Goal: Task Accomplishment & Management: Manage account settings

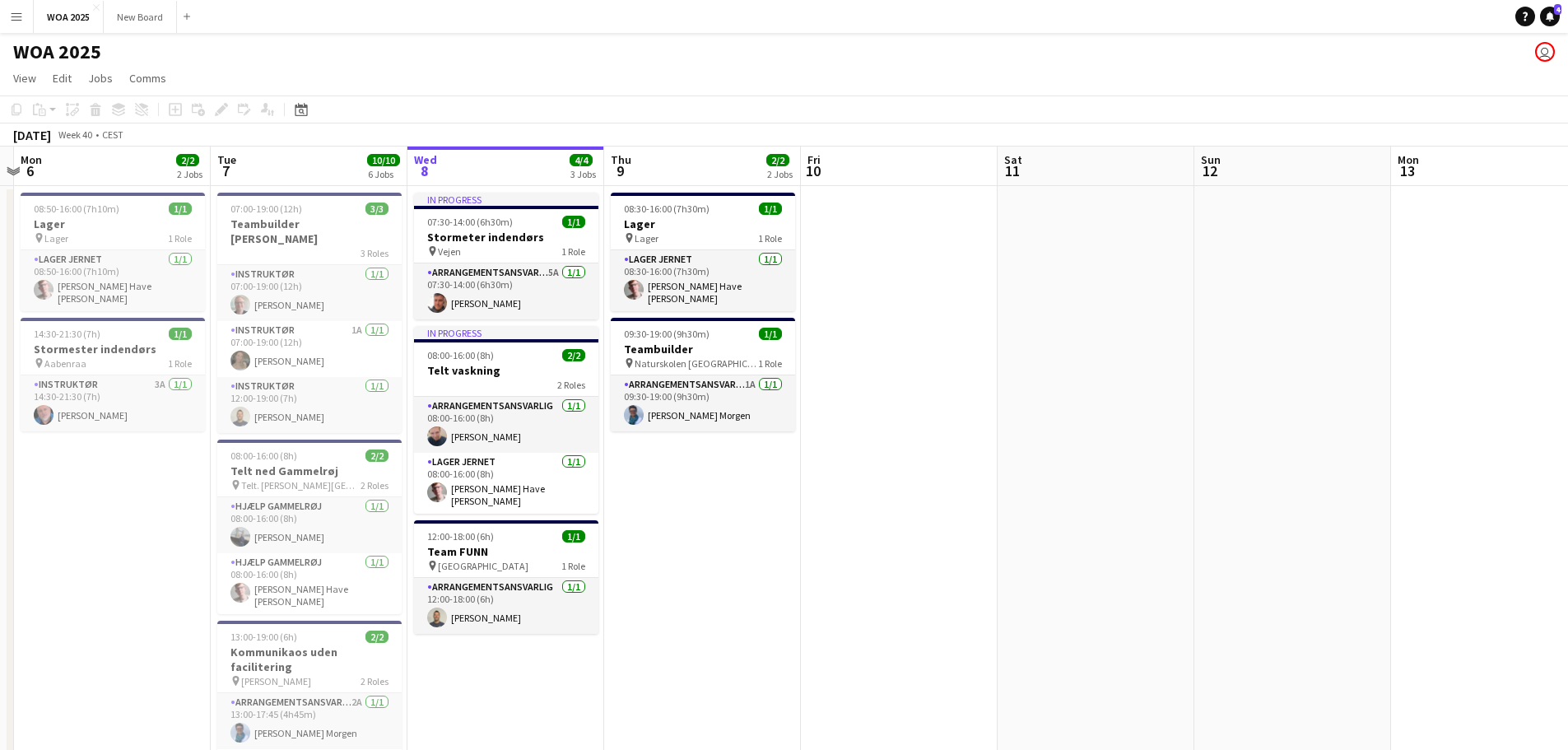
drag, startPoint x: 763, startPoint y: 579, endPoint x: 991, endPoint y: 545, distance: 230.5
click at [991, 545] on app-calendar-viewport "Sat 4 2/2 2 Jobs Sun 5 Mon 6 2/2 2 Jobs Tue 7 10/10 6 Jobs Wed 8 4/4 3 Jobs Thu…" at bounding box center [784, 667] width 1568 height 1040
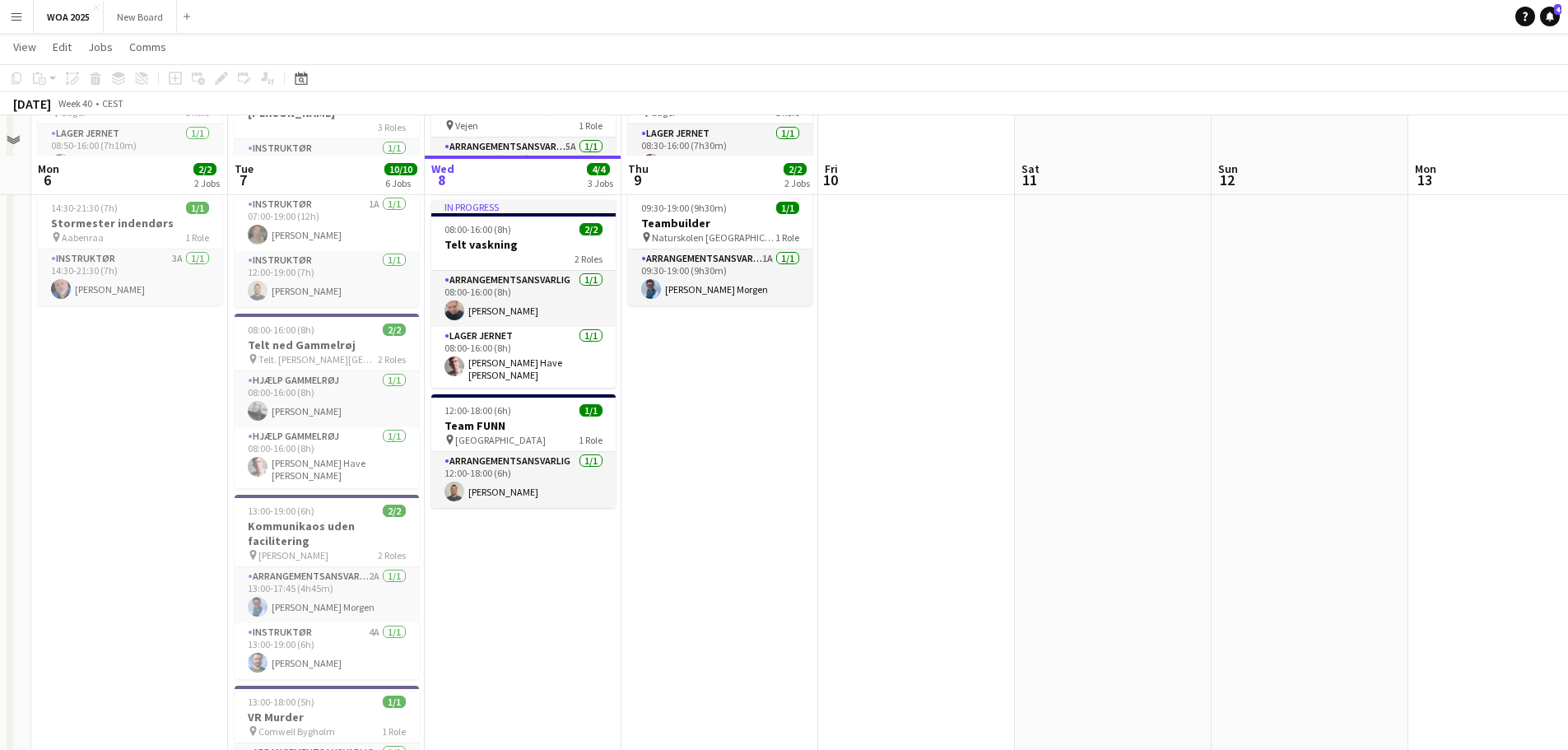
scroll to position [164, 0]
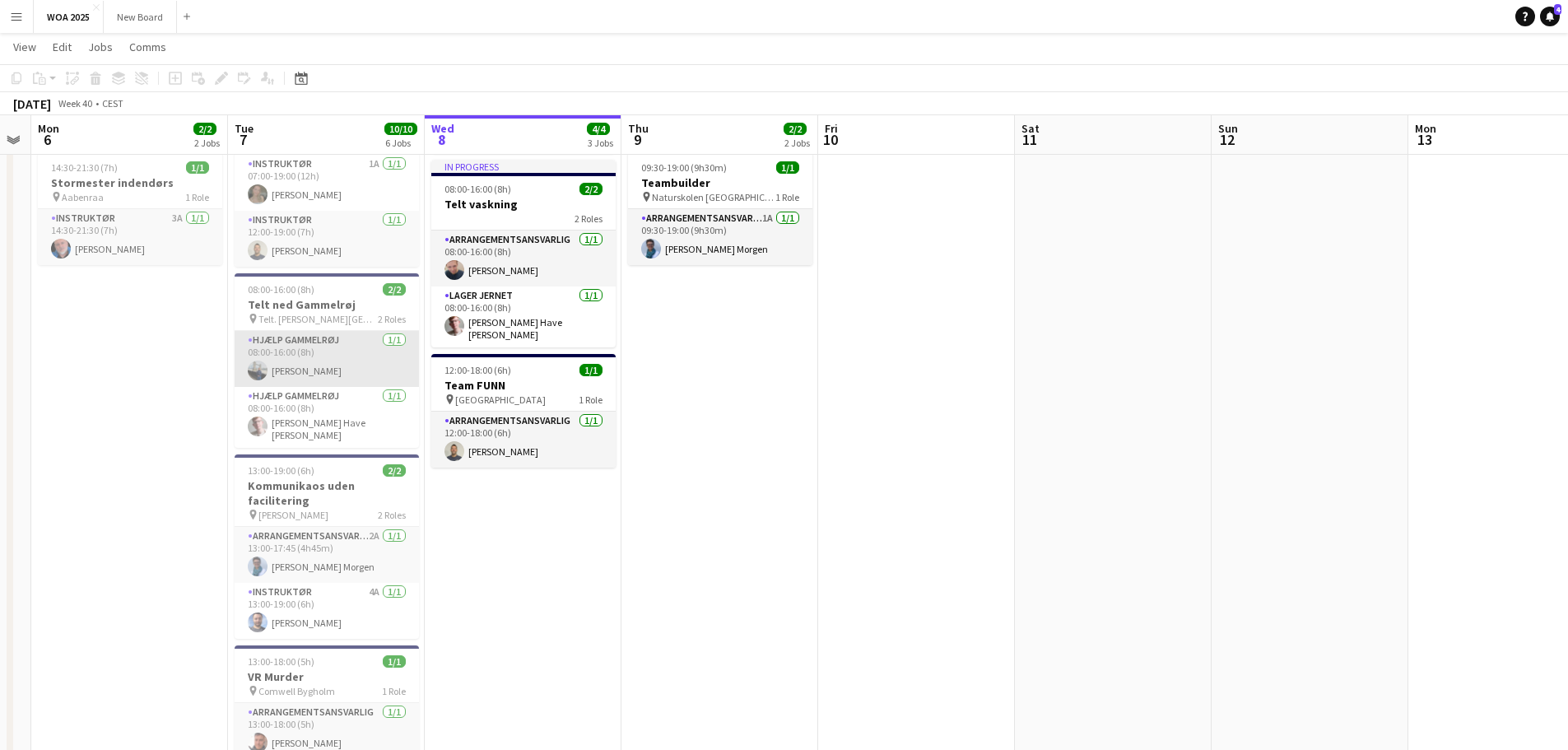
click at [334, 357] on app-card-role "Hjælp Gammelrøj [DATE] 08:00-16:00 (8h) [PERSON_NAME]" at bounding box center [327, 359] width 184 height 56
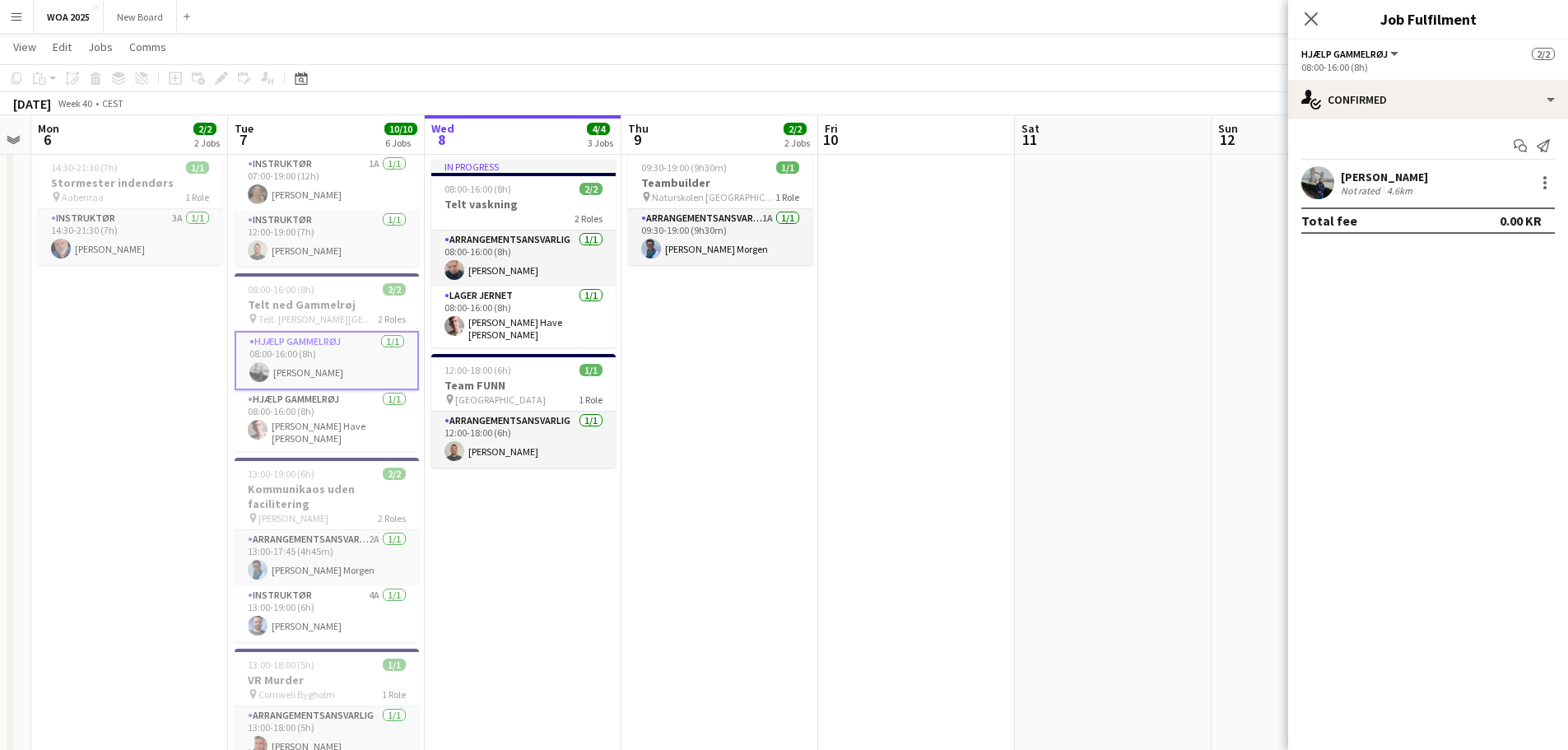
scroll to position [0, 361]
click at [368, 297] on h3 "Telt ned Gammelrøj" at bounding box center [328, 304] width 184 height 15
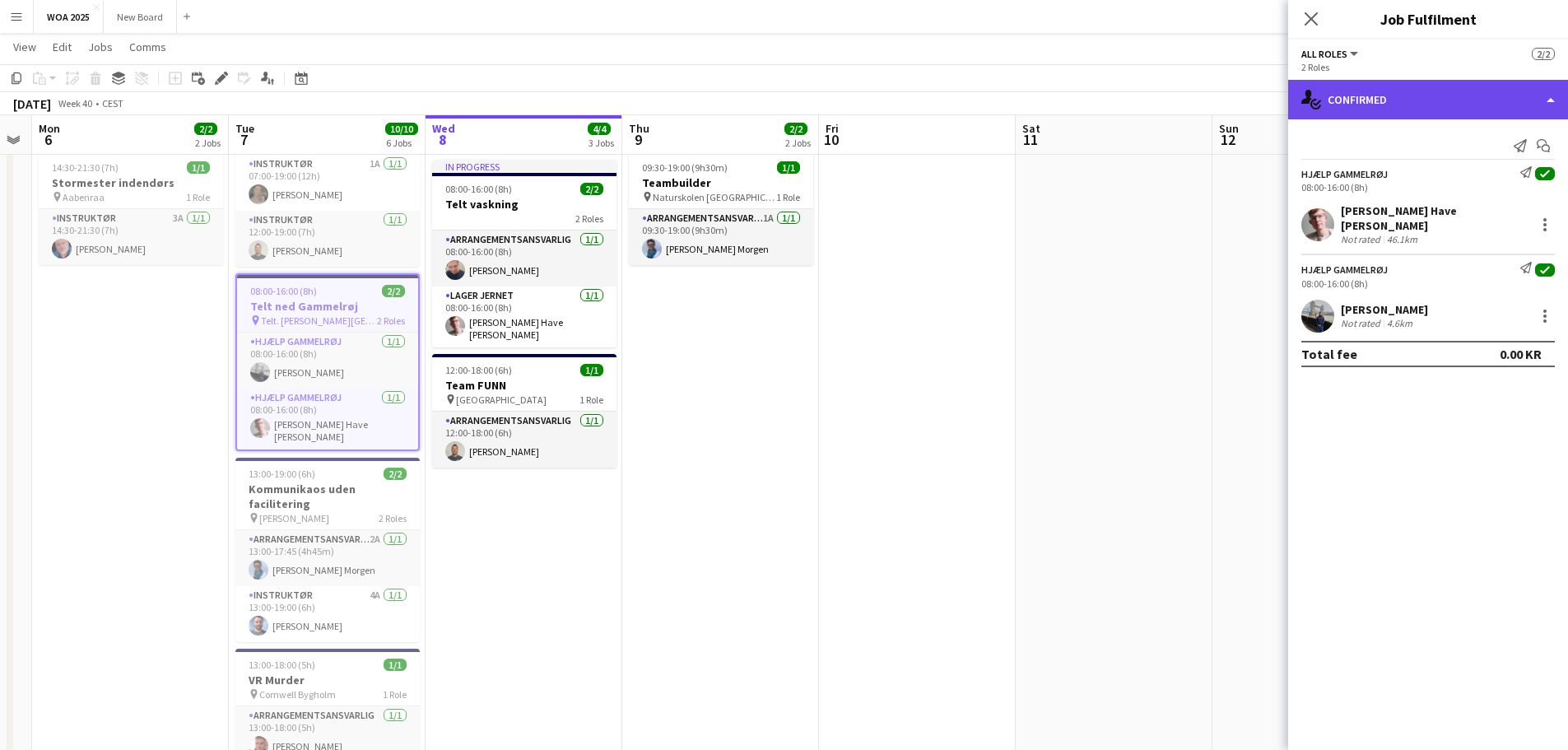
click at [1496, 101] on div "single-neutral-actions-check-2 Confirmed" at bounding box center [1428, 99] width 280 height 40
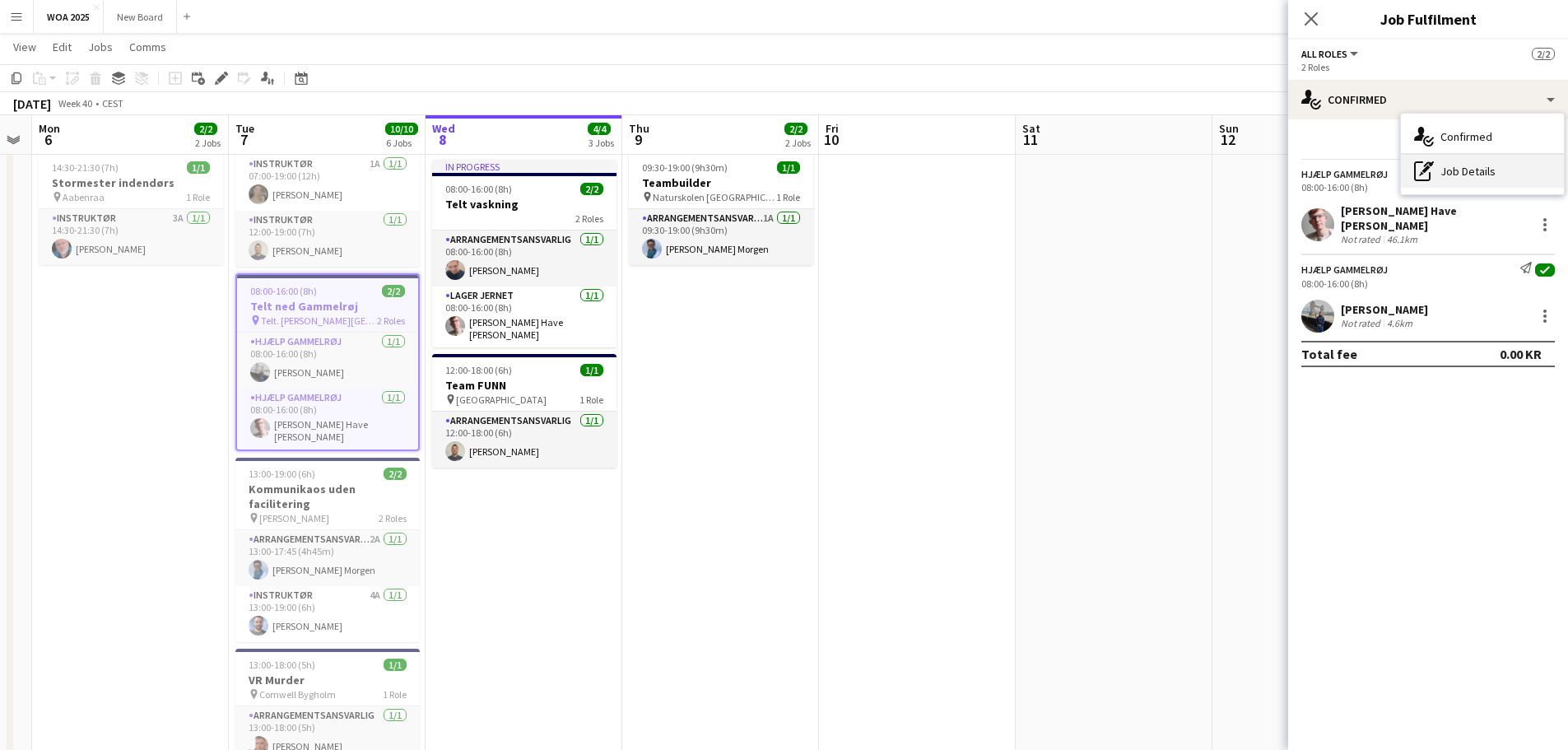
click at [1490, 176] on div "pen-write Job Details" at bounding box center [1483, 170] width 163 height 32
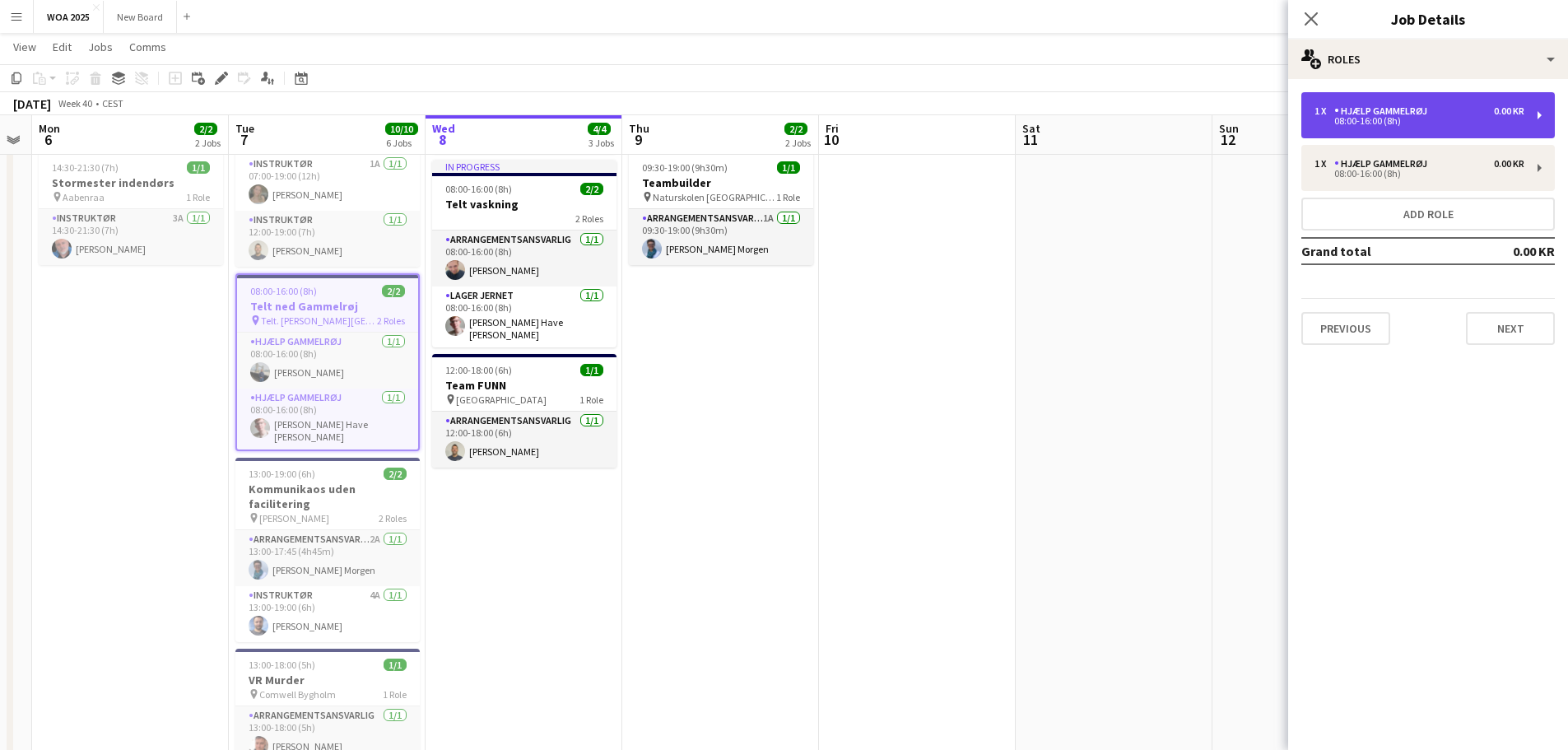
click at [1511, 125] on div "08:00-16:00 (8h)" at bounding box center [1420, 120] width 210 height 8
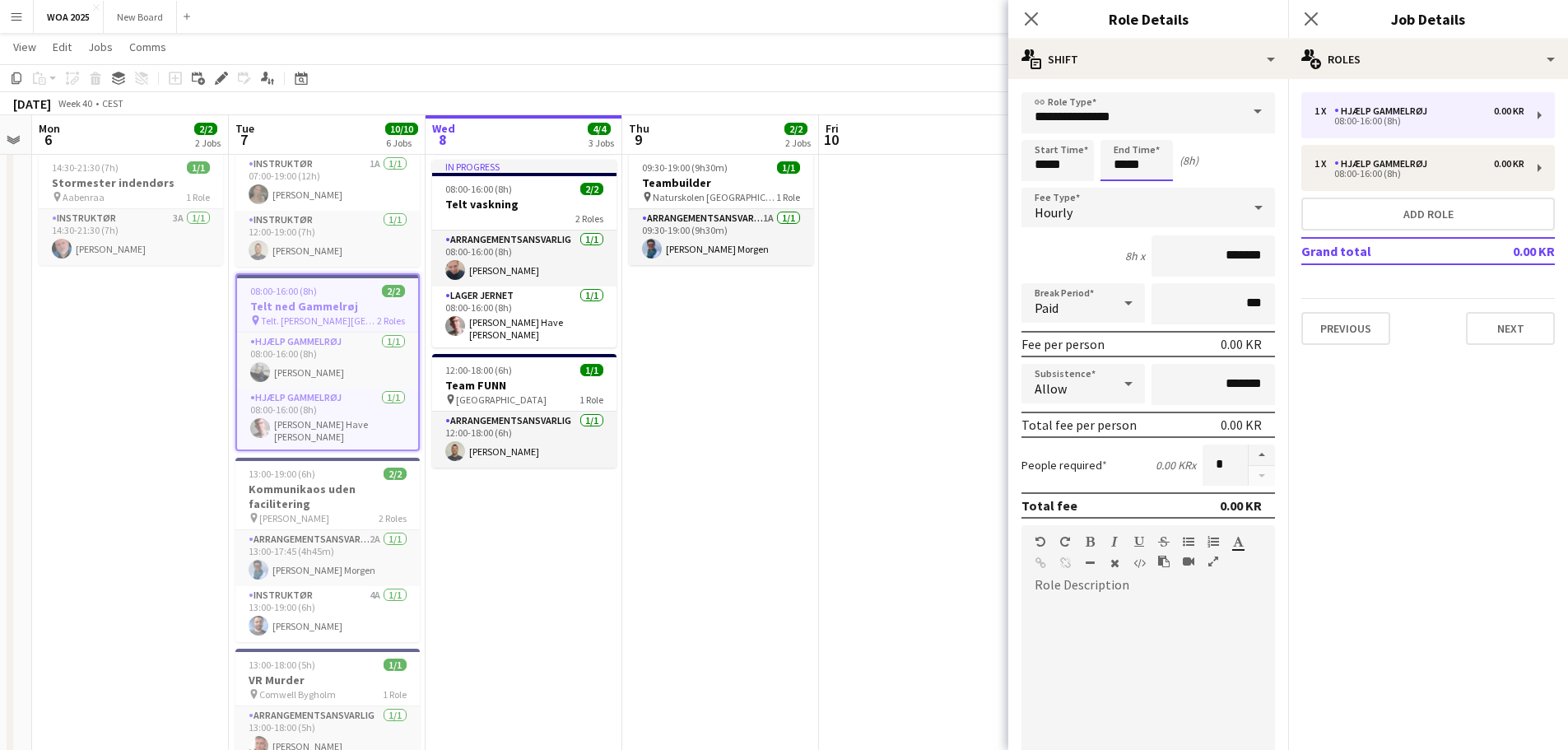
click at [1148, 167] on body "Menu Boards Boards Boards All jobs Status Workforce Workforce My Workforce Recr…" at bounding box center [784, 428] width 1568 height 1184
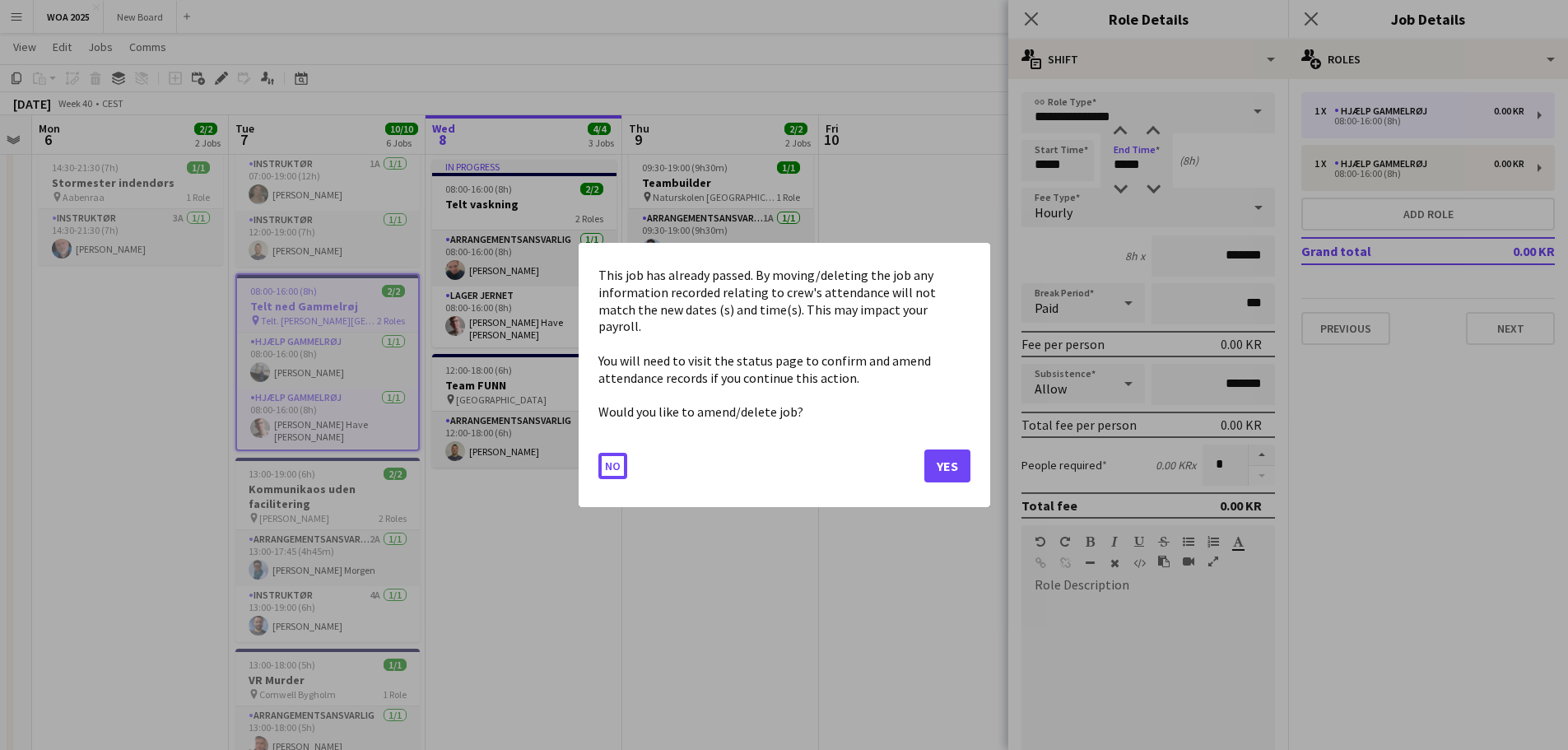
scroll to position [0, 0]
click at [933, 459] on button "Yes" at bounding box center [947, 465] width 46 height 32
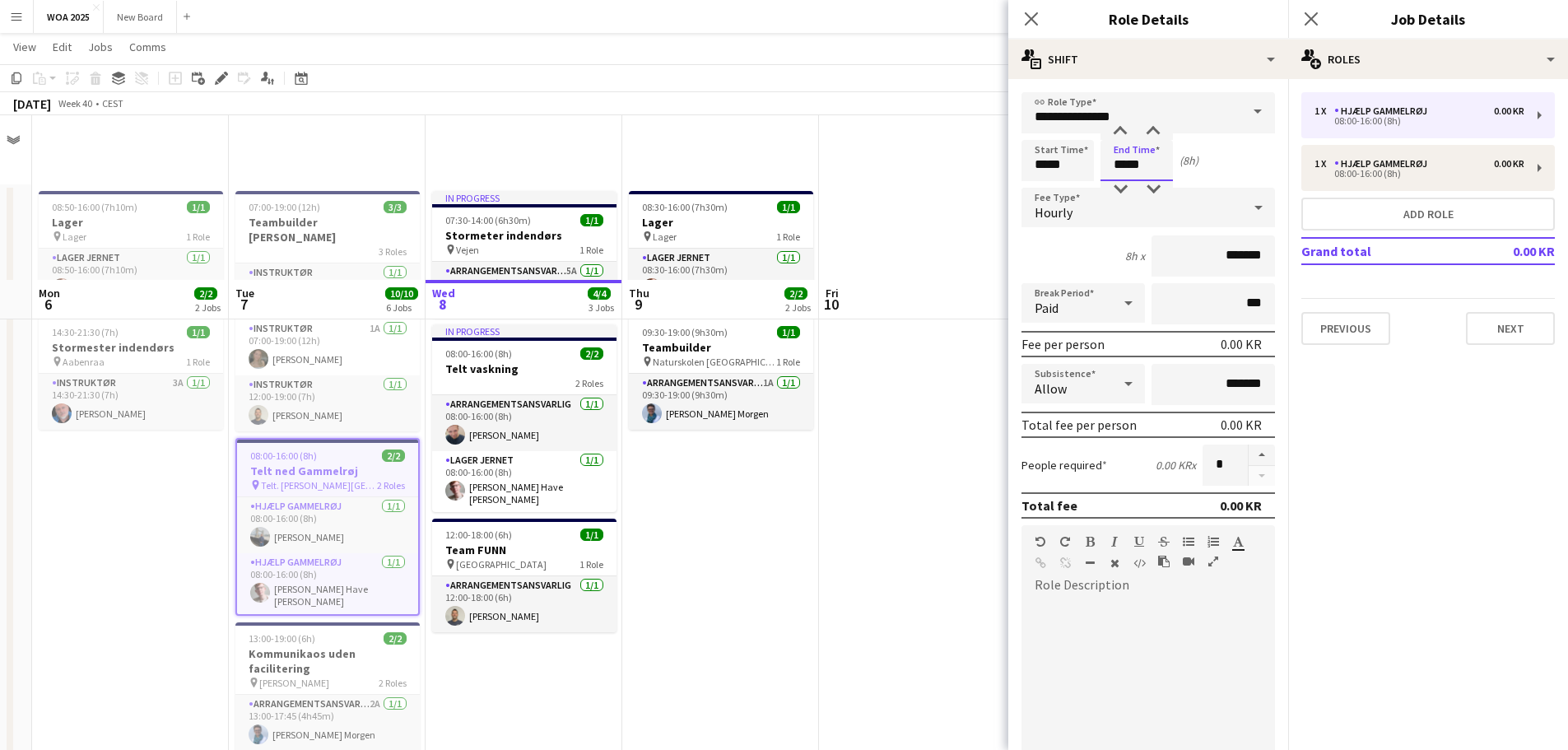
scroll to position [164, 0]
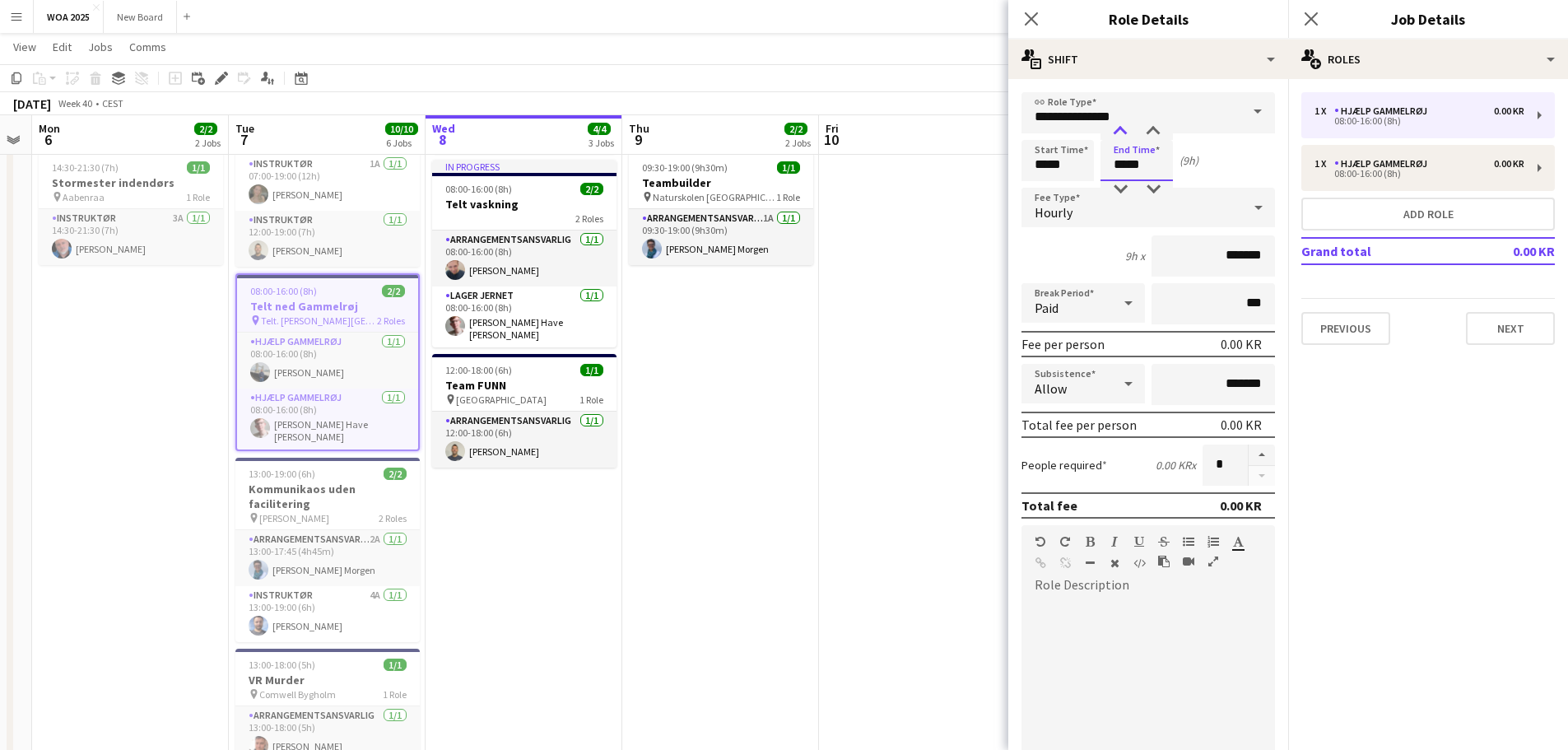
click at [1119, 130] on div at bounding box center [1120, 132] width 33 height 17
click at [1122, 188] on div at bounding box center [1120, 189] width 33 height 17
click at [1157, 185] on div at bounding box center [1153, 189] width 33 height 17
type input "*****"
click at [1157, 185] on div at bounding box center [1153, 189] width 33 height 17
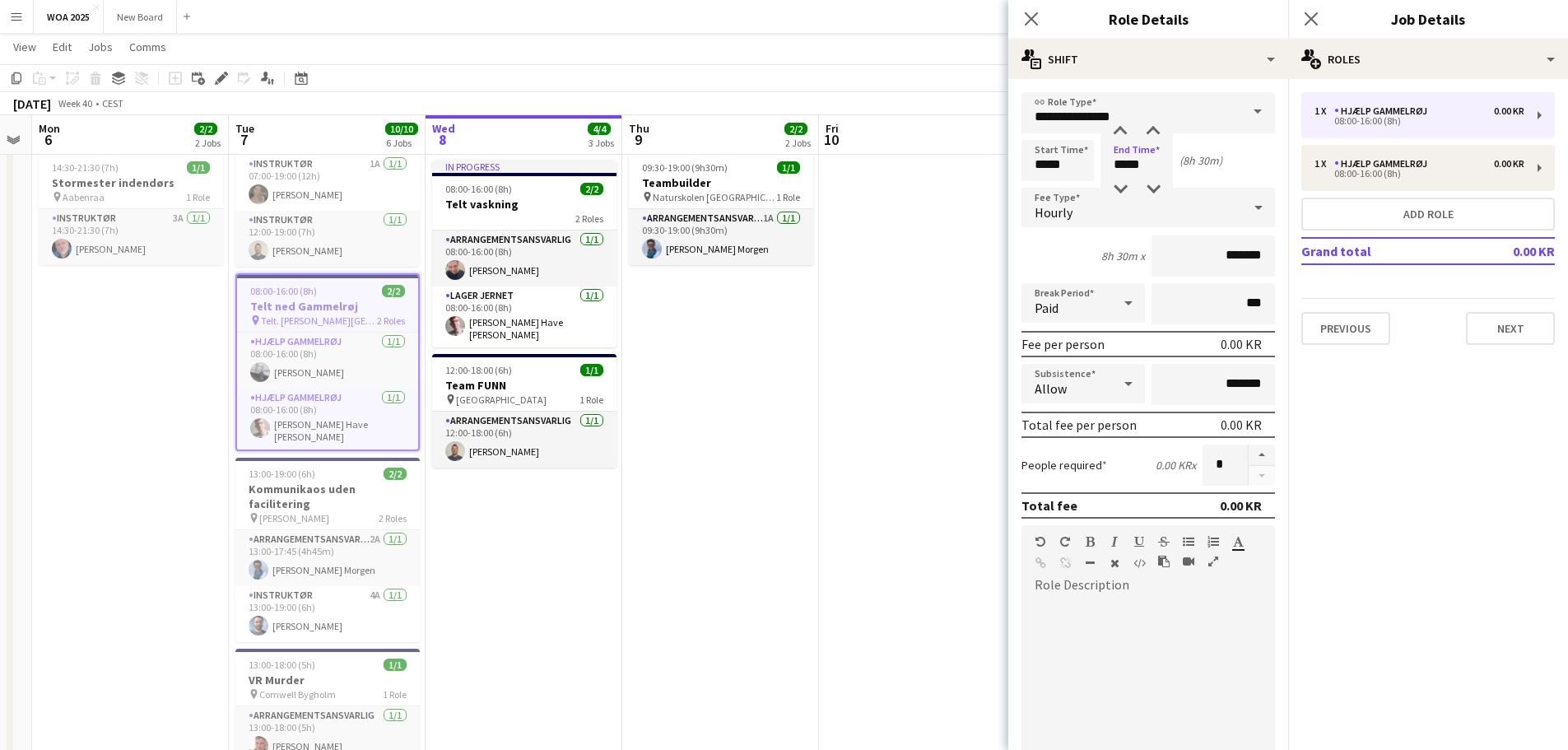
click at [1124, 635] on div at bounding box center [1148, 696] width 254 height 198
click at [1501, 334] on button "Next" at bounding box center [1510, 328] width 89 height 32
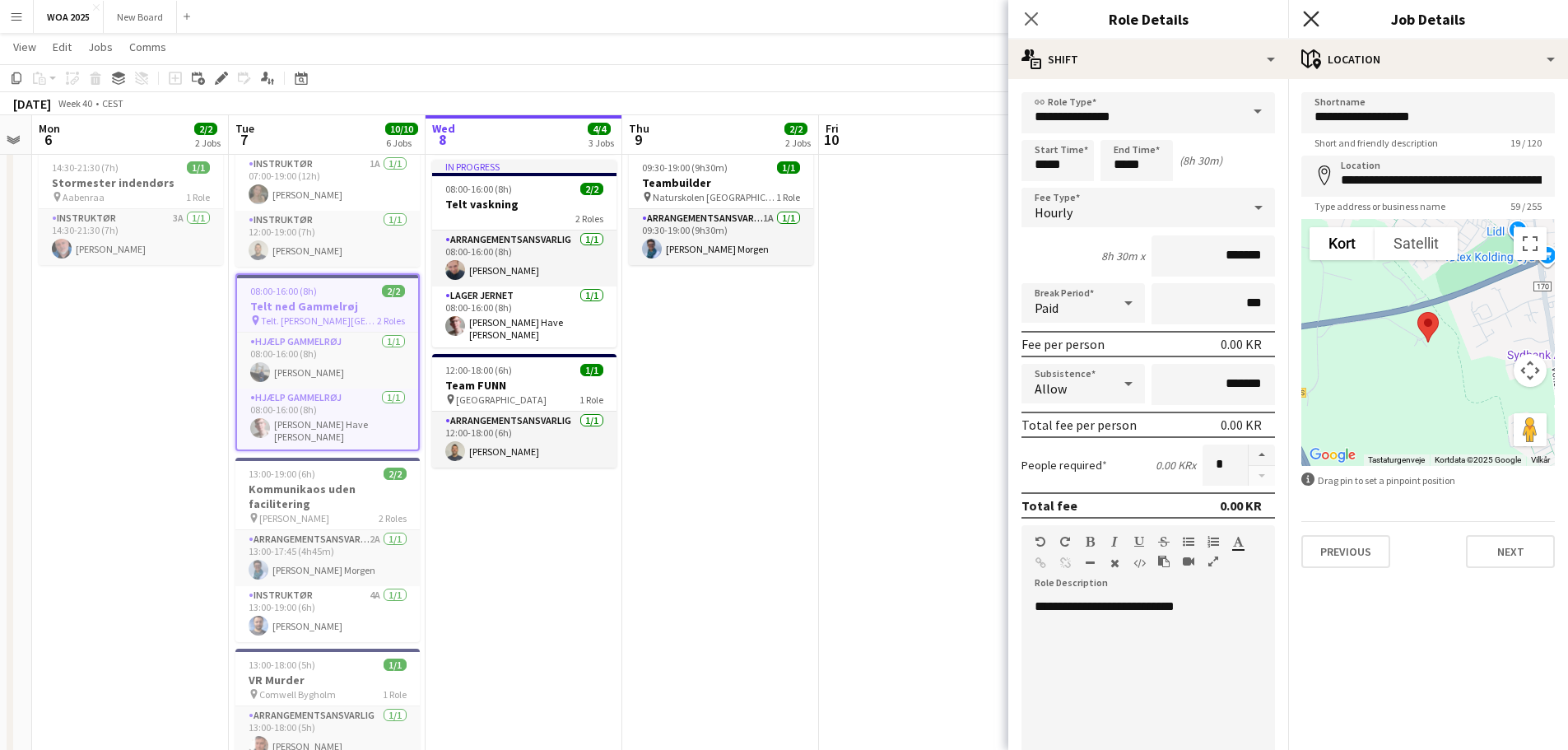
click at [1309, 23] on icon "Close pop-in" at bounding box center [1311, 18] width 16 height 16
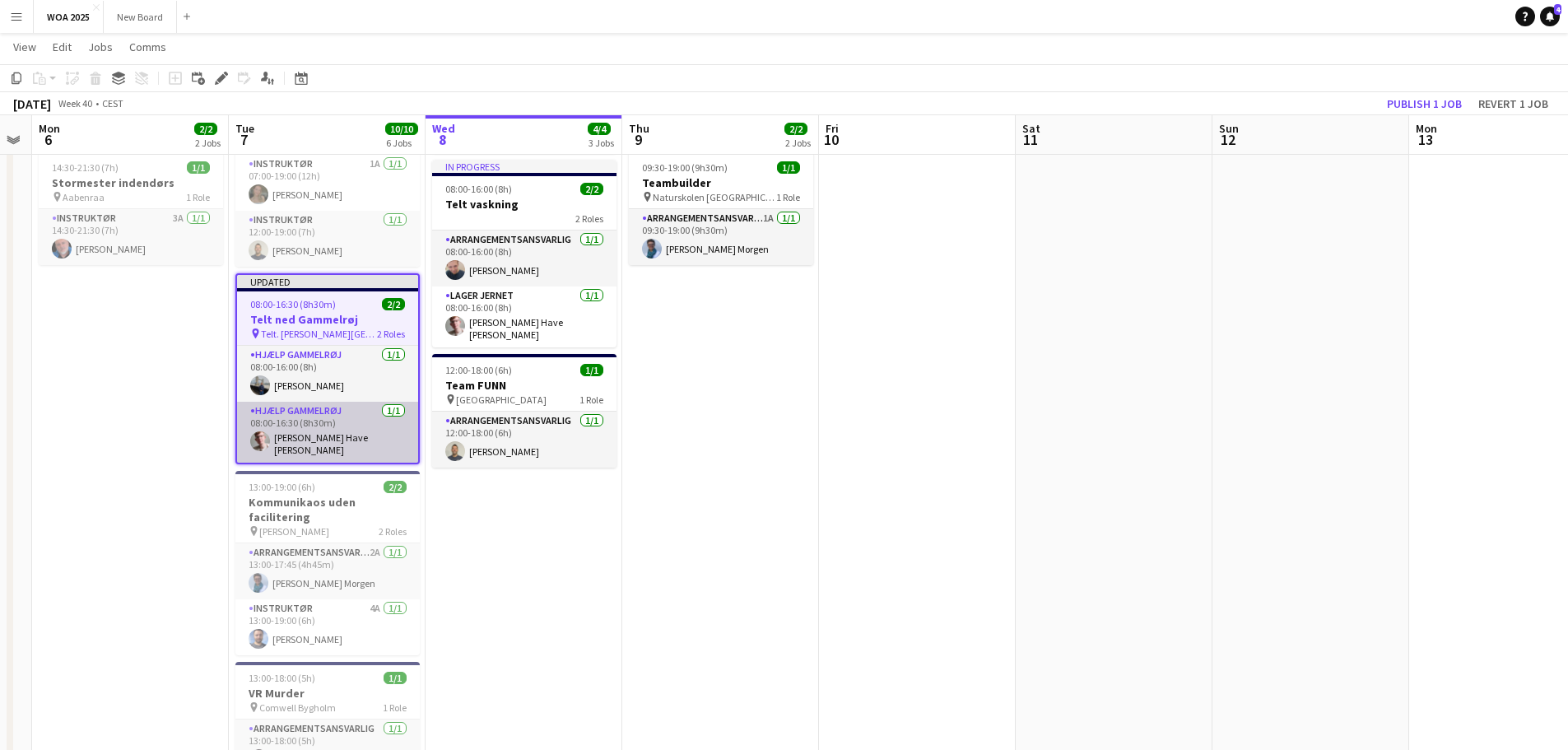
click at [322, 411] on app-card-role "Hjælp Gammelrøj [DATE] 08:00-16:30 (8h30m) [PERSON_NAME] [PERSON_NAME]" at bounding box center [328, 431] width 181 height 61
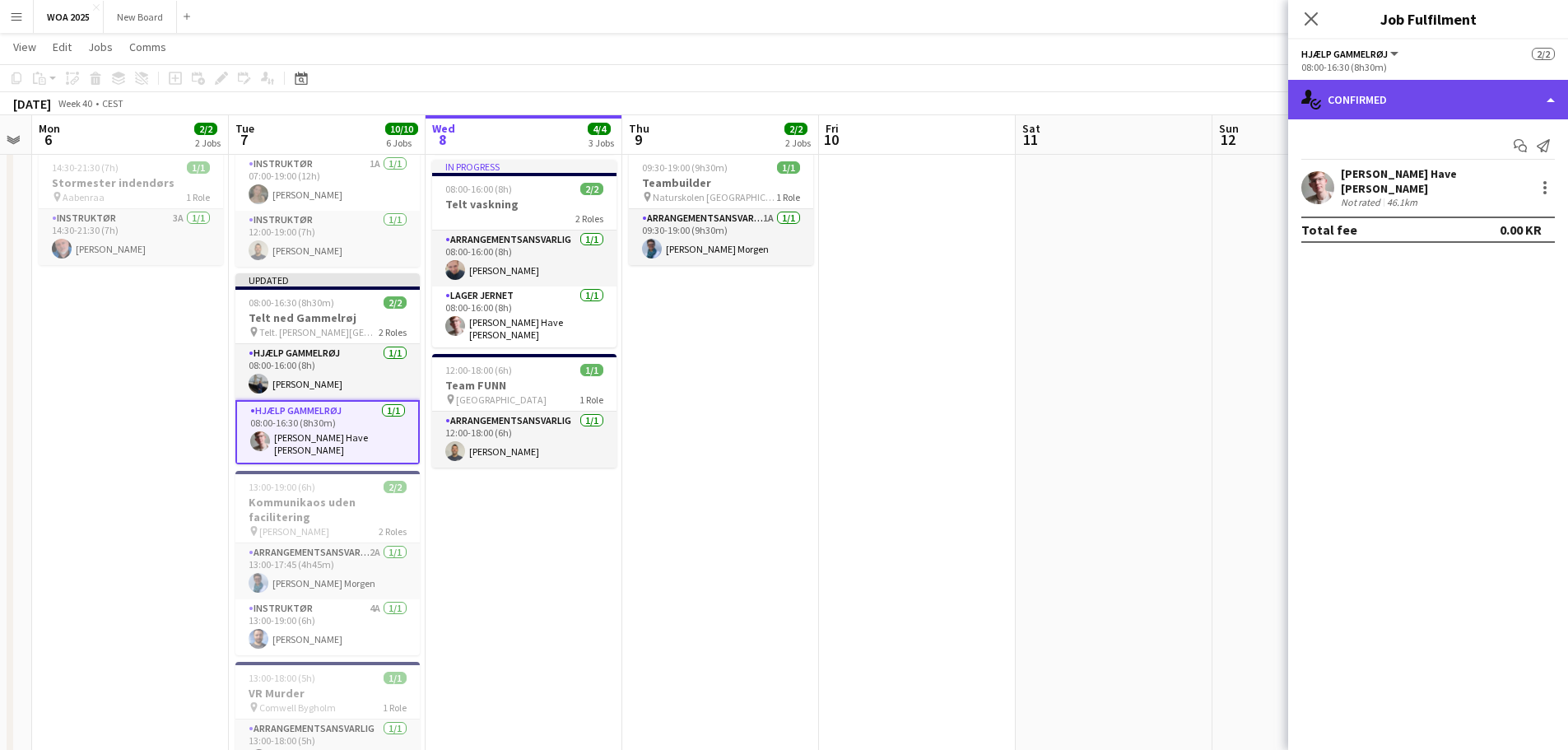
click at [1442, 101] on div "single-neutral-actions-check-2 Confirmed" at bounding box center [1428, 99] width 280 height 40
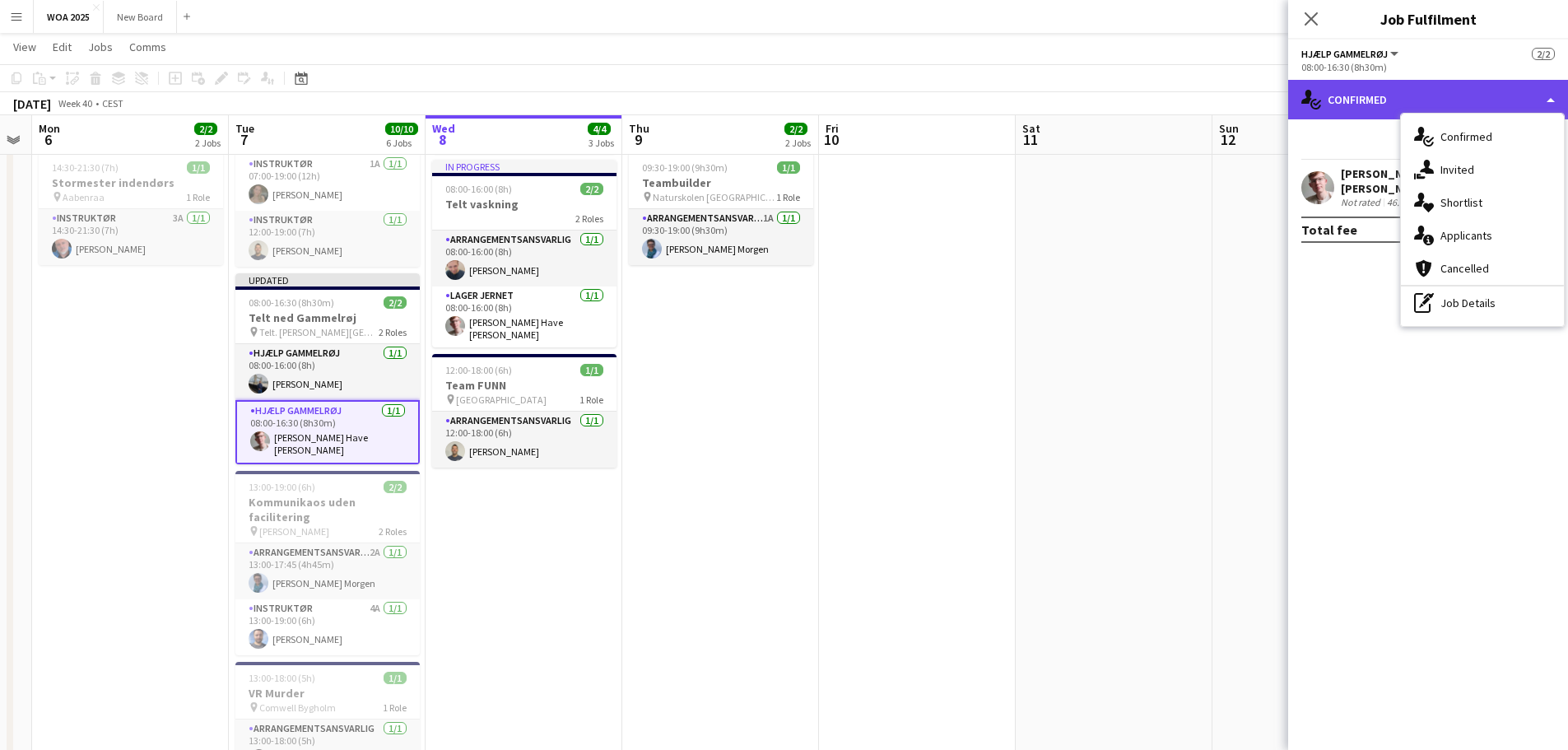
click at [1410, 99] on div "single-neutral-actions-check-2 Confirmed" at bounding box center [1428, 99] width 280 height 40
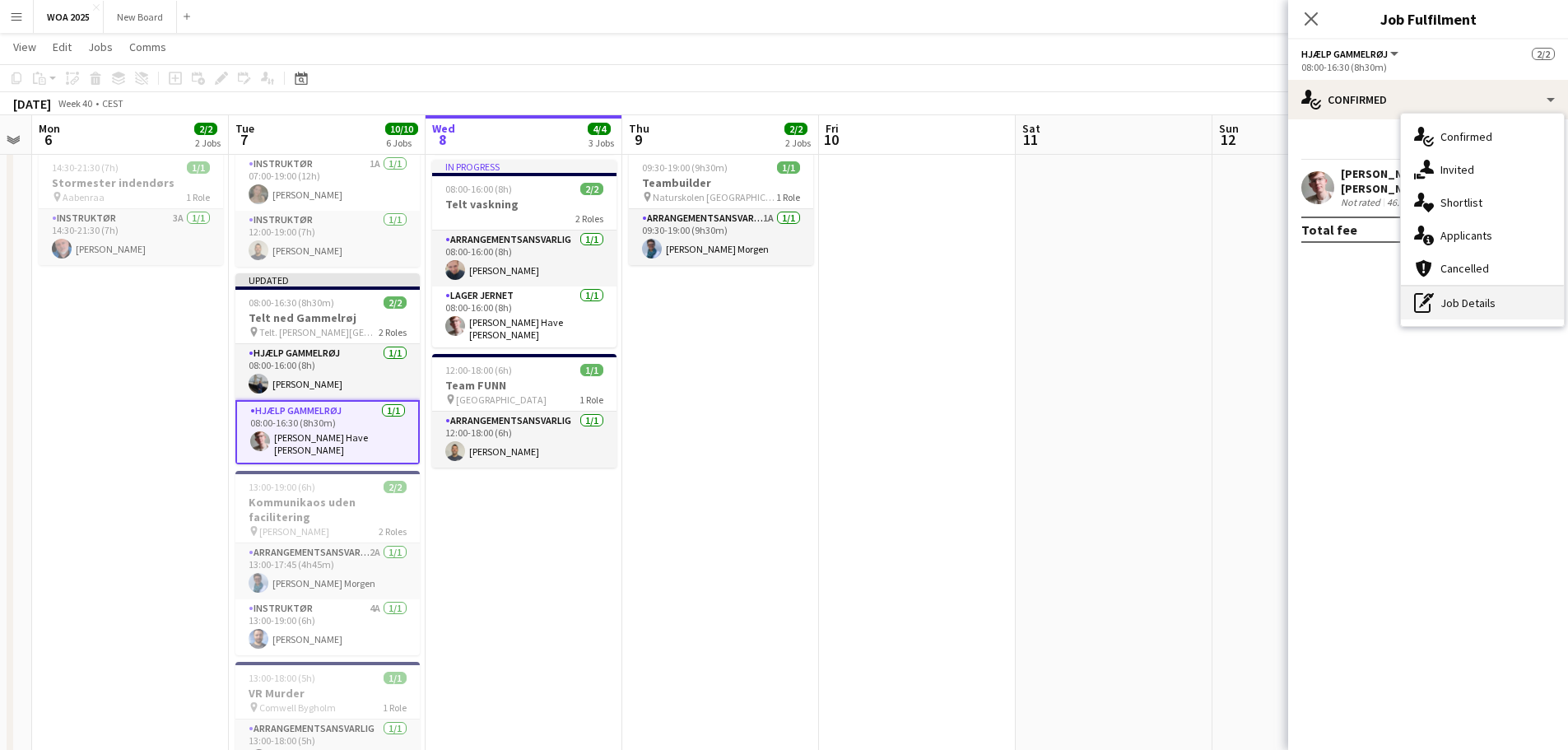
click at [1495, 307] on div "pen-write Job Details" at bounding box center [1483, 302] width 163 height 32
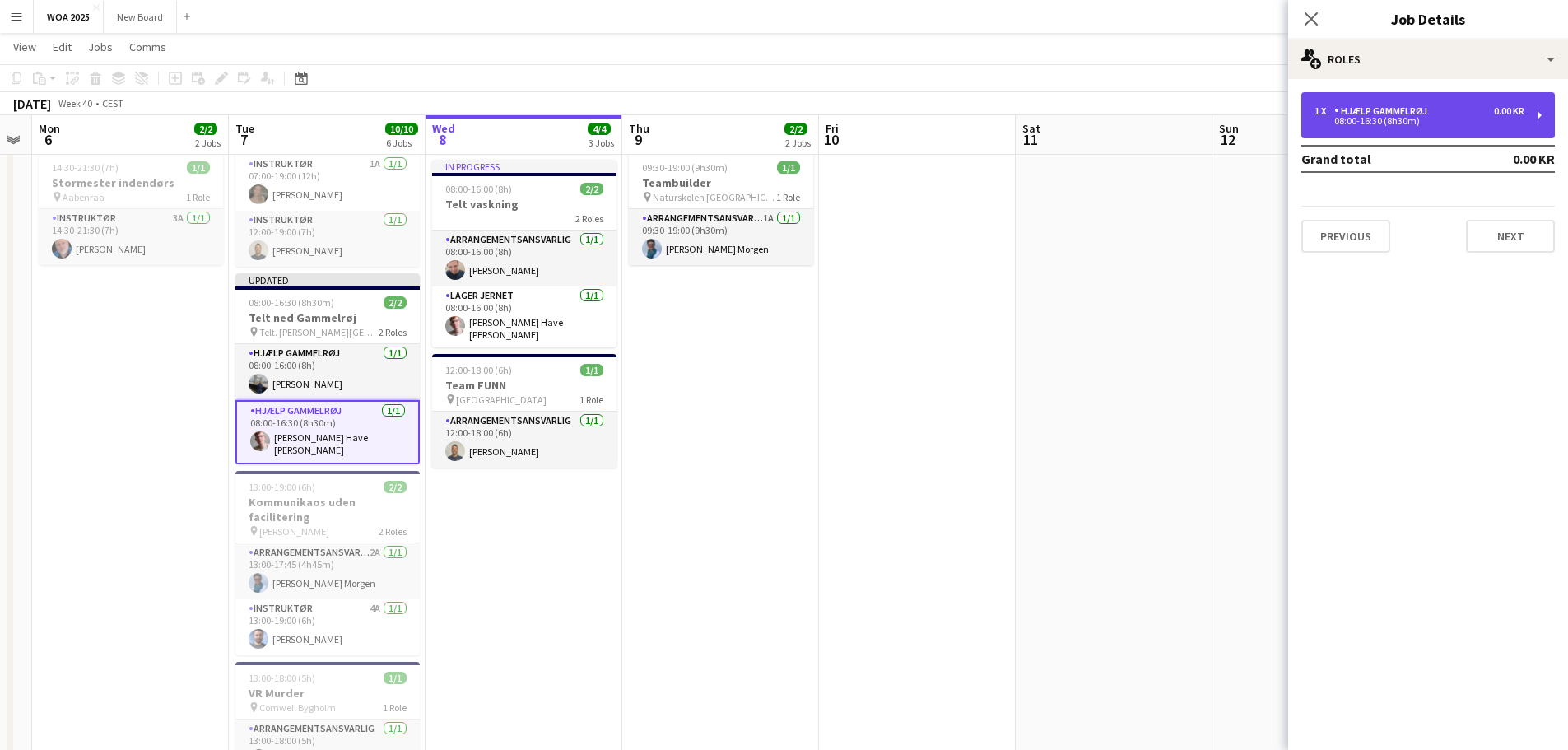
click at [1420, 112] on div "Hjælp Gammelrøj" at bounding box center [1384, 111] width 99 height 11
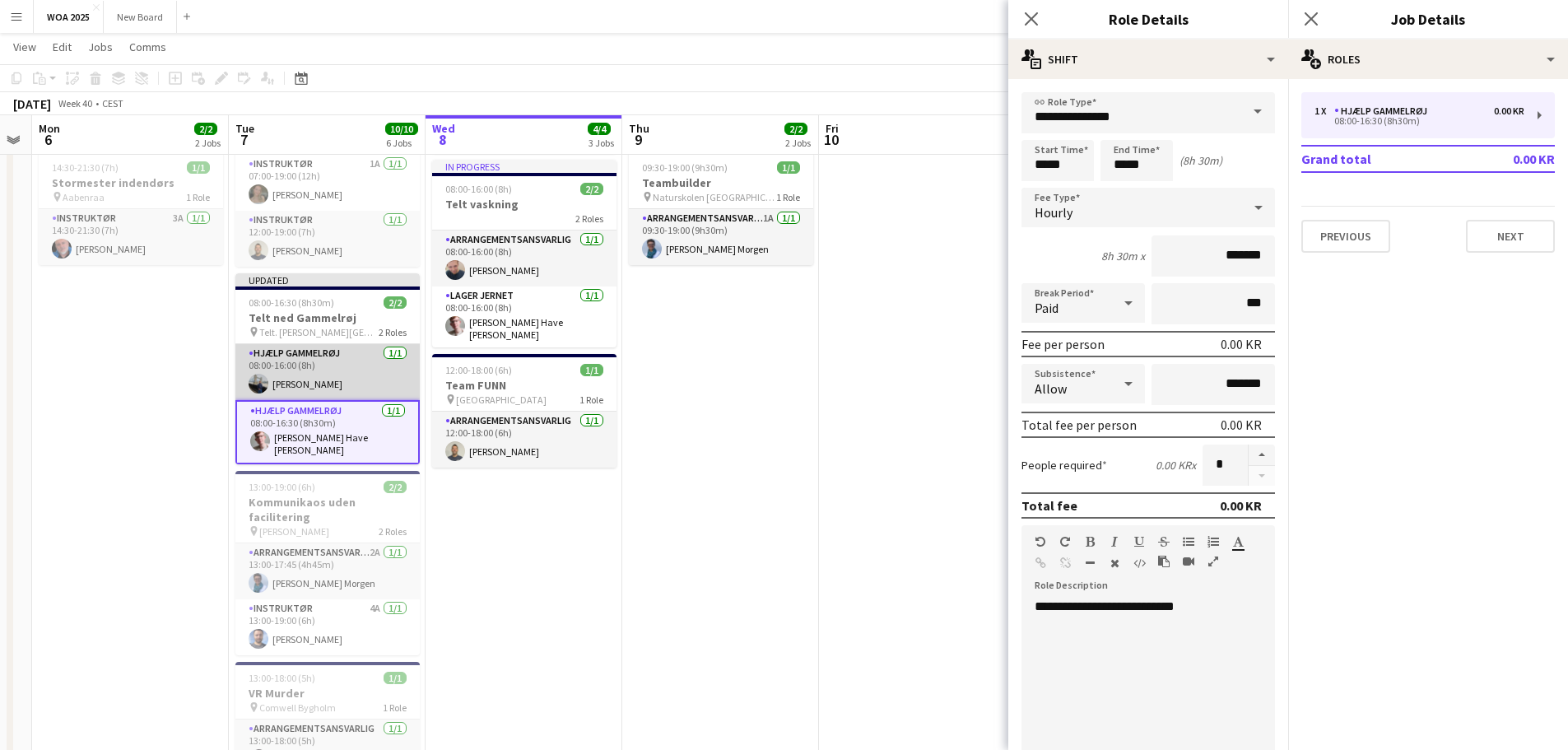
click at [348, 357] on app-card-role "Hjælp Gammelrøj [DATE] 08:00-16:00 (8h) [PERSON_NAME]" at bounding box center [328, 372] width 184 height 56
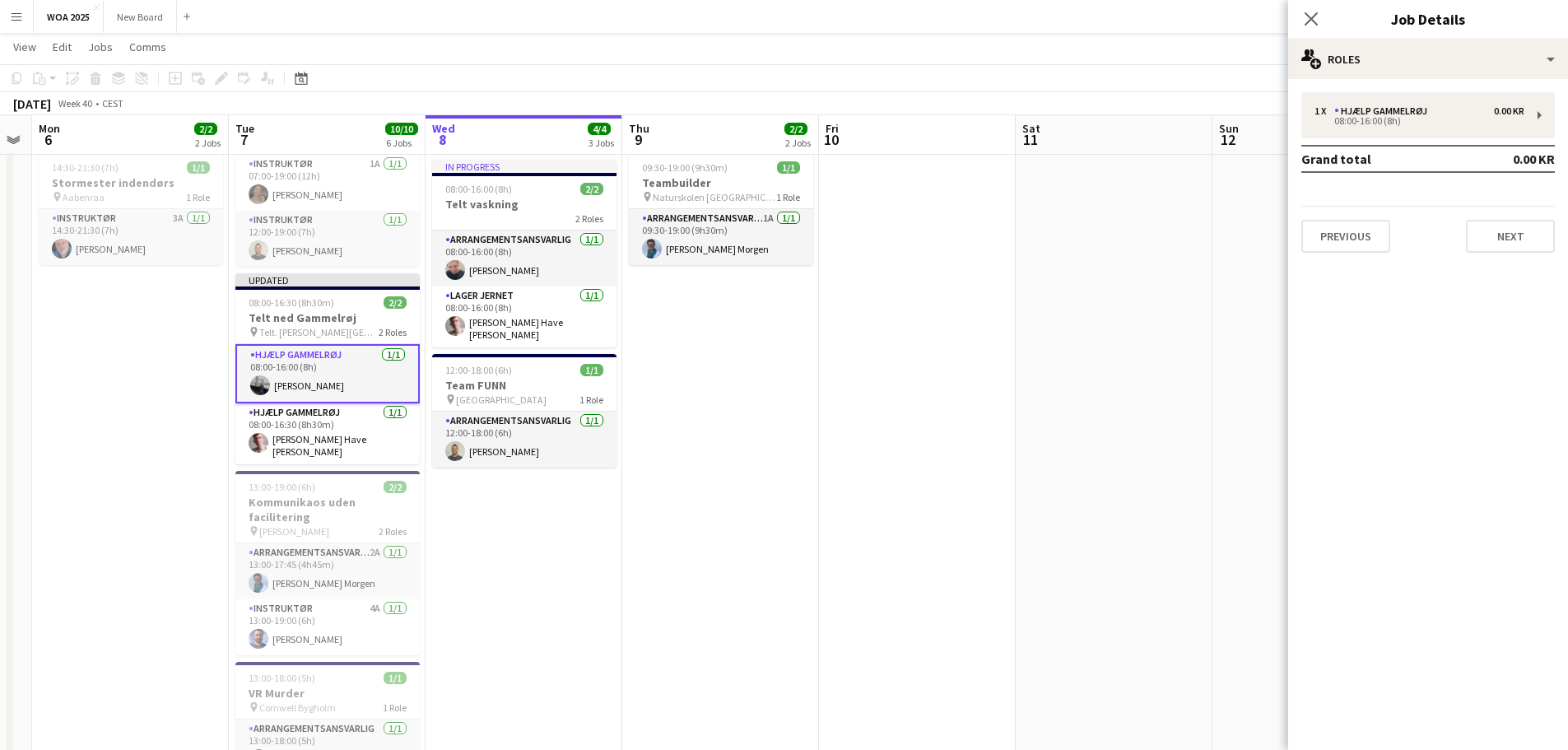
click at [348, 357] on app-card-role "Hjælp Gammelrøj [DATE] 08:00-16:00 (8h) [PERSON_NAME]" at bounding box center [328, 373] width 184 height 59
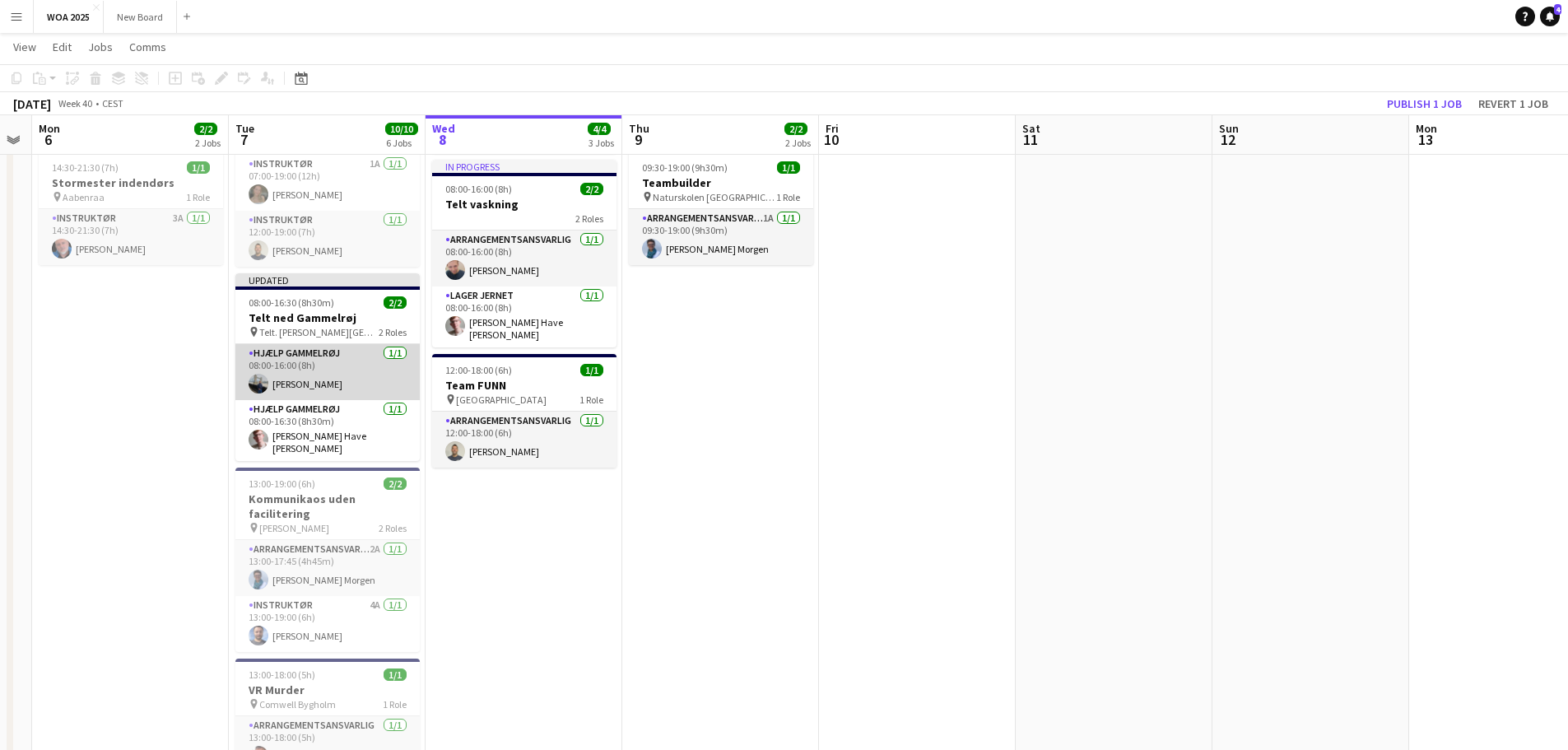
click at [348, 357] on app-card-role "Hjælp Gammelrøj [DATE] 08:00-16:00 (8h) [PERSON_NAME]" at bounding box center [328, 372] width 184 height 56
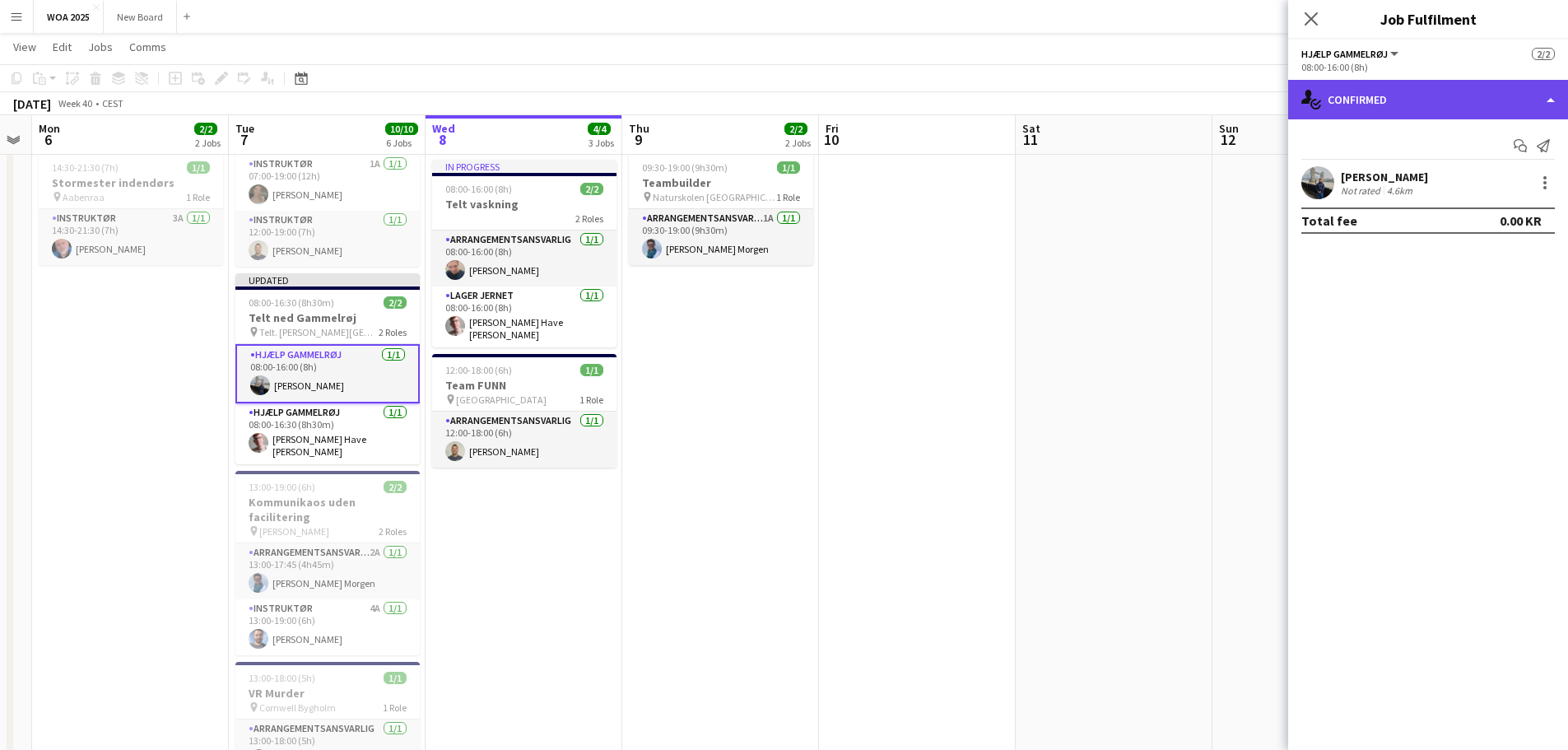
click at [1446, 111] on div "single-neutral-actions-check-2 Confirmed" at bounding box center [1428, 99] width 280 height 40
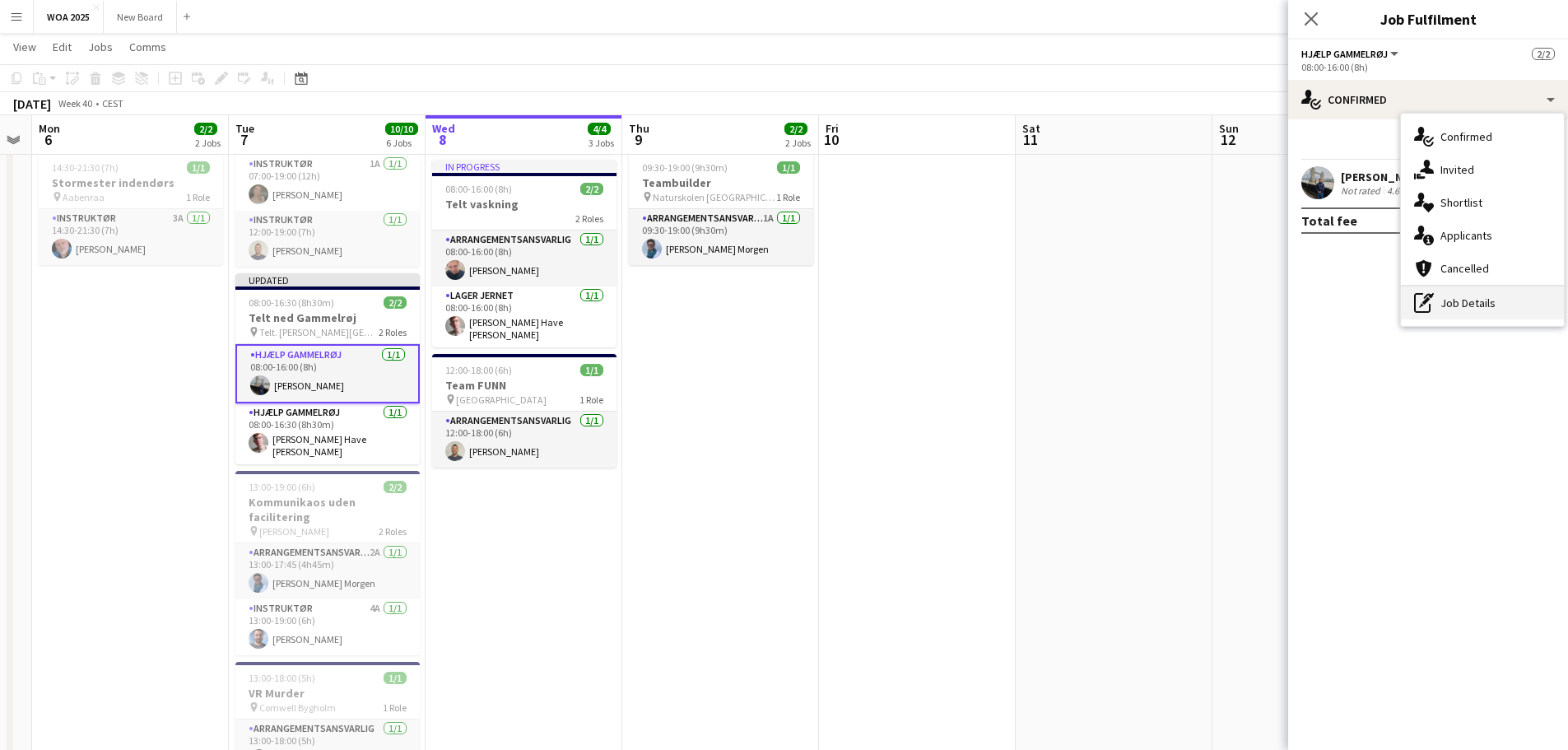
click at [1476, 306] on div "pen-write Job Details" at bounding box center [1483, 302] width 163 height 32
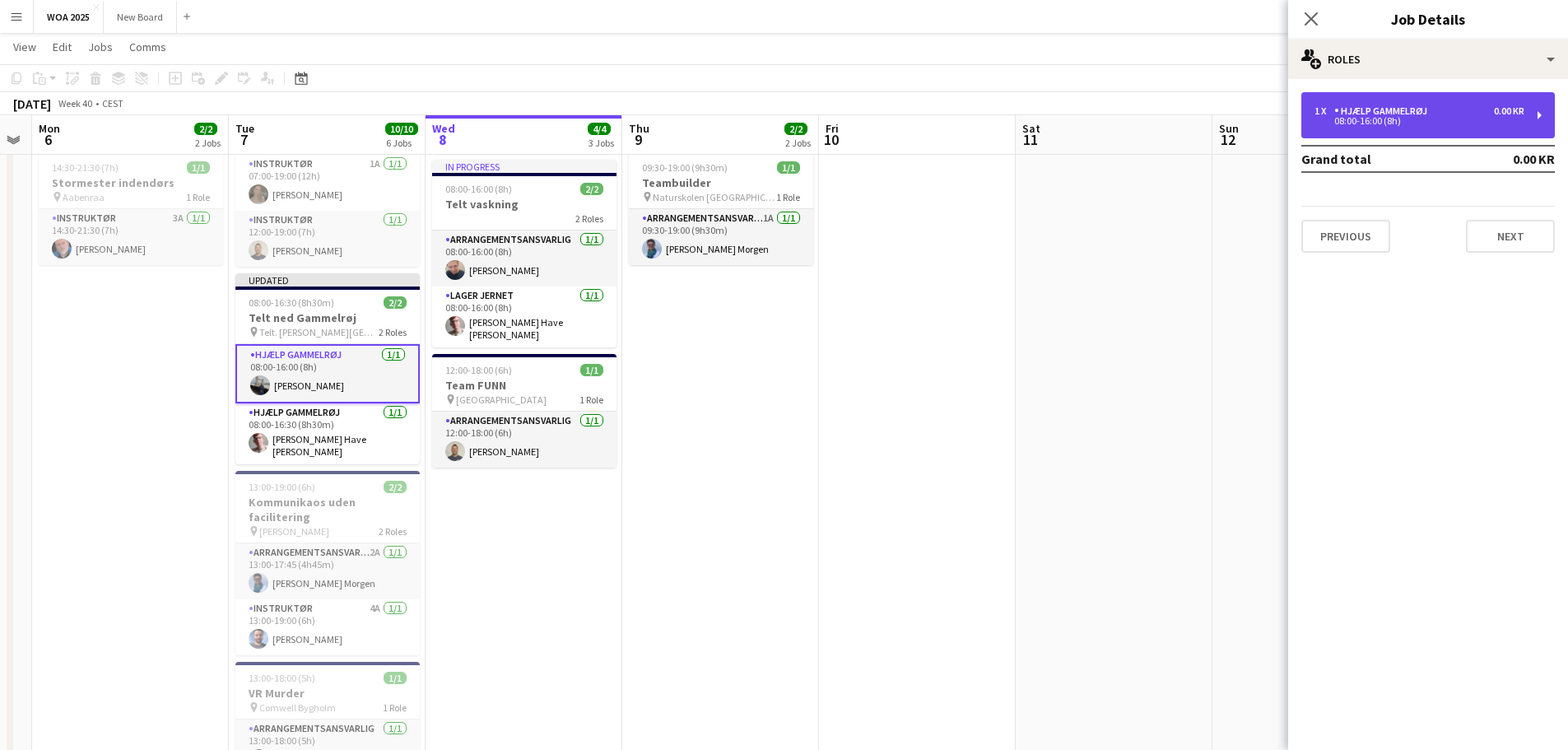
click at [1463, 113] on div "1 x Hjælp Gammelrøj 0.00 KR" at bounding box center [1420, 111] width 210 height 11
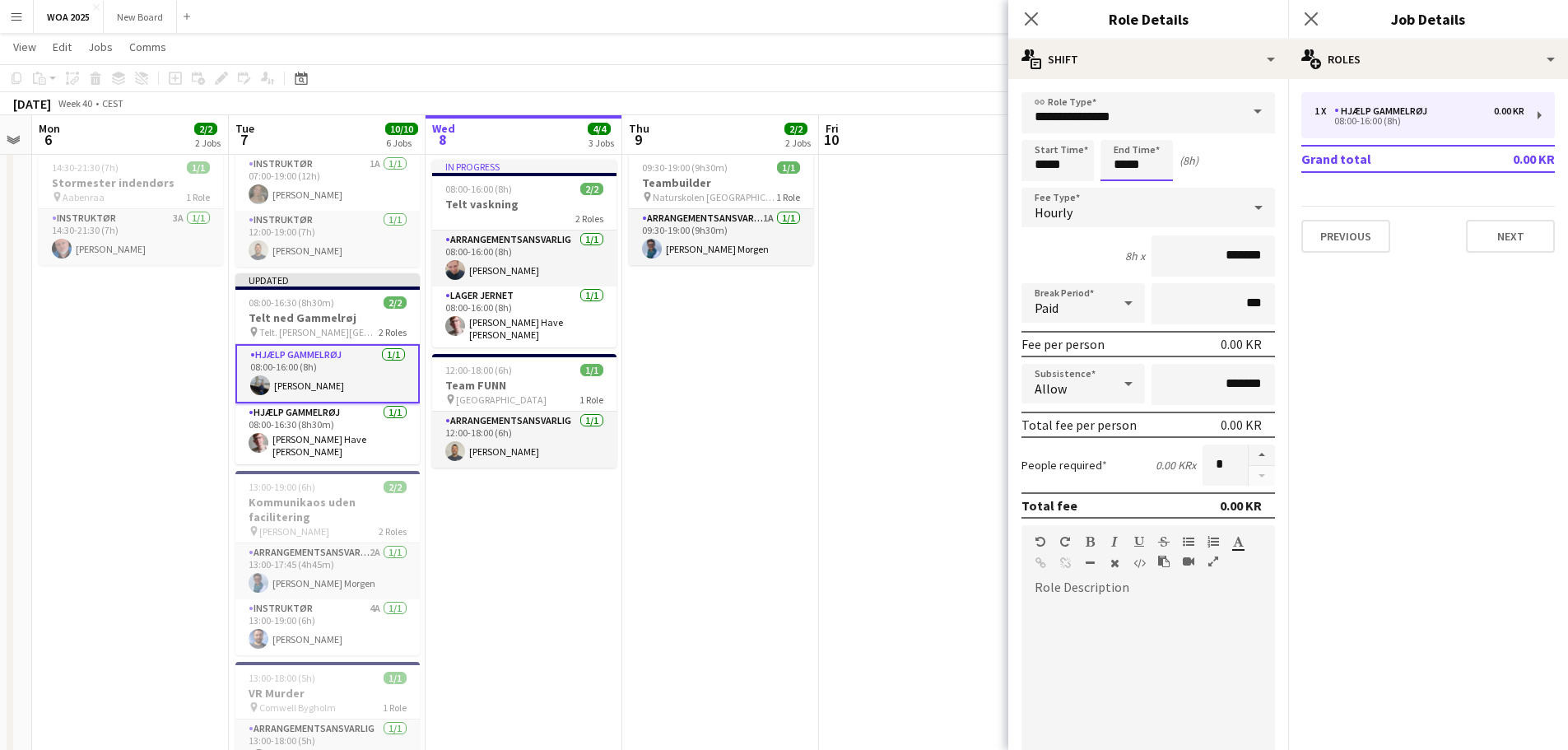
scroll to position [0, 0]
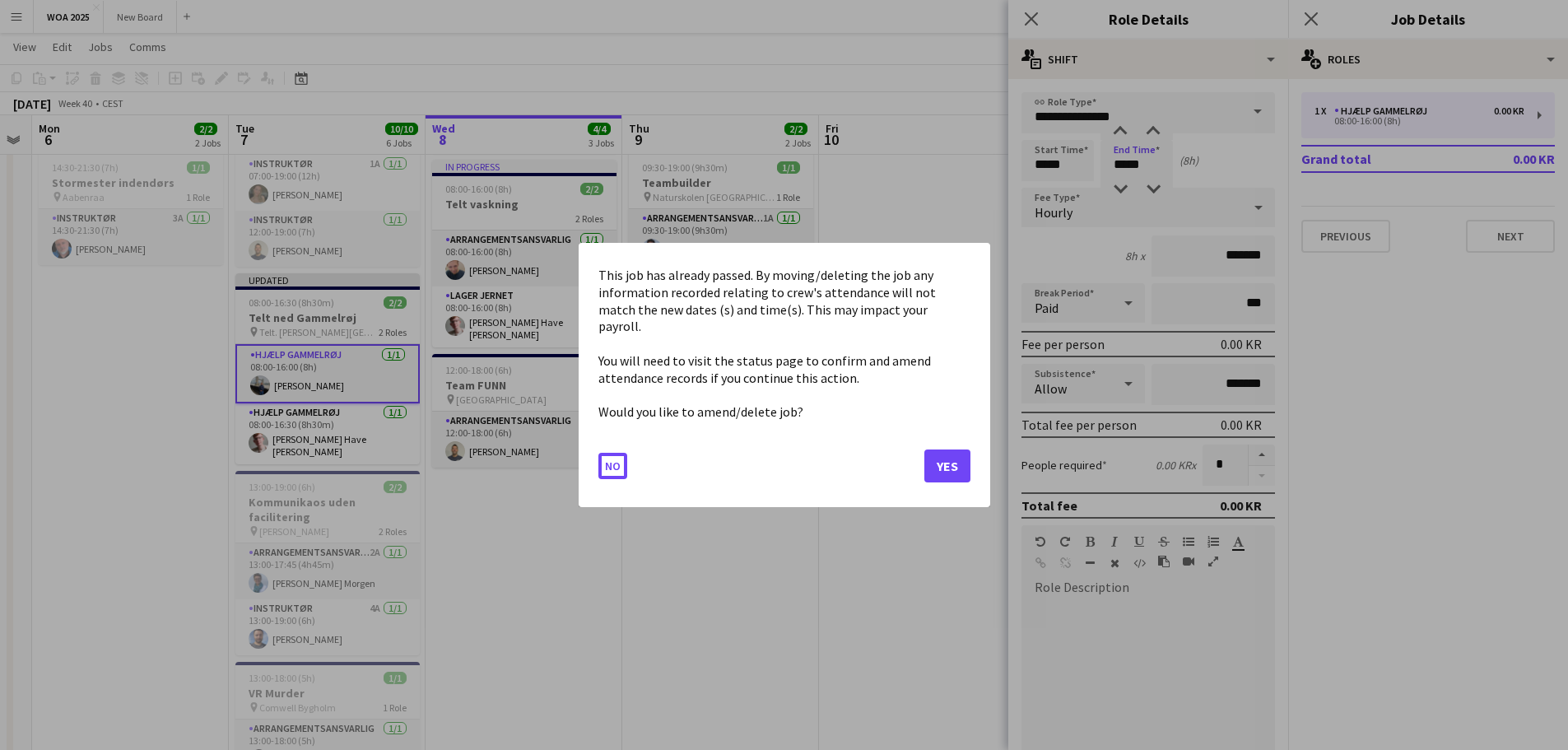
click at [1154, 166] on body "Menu Boards Boards Boards All jobs Status Workforce Workforce My Workforce Recr…" at bounding box center [784, 434] width 1568 height 1197
click at [955, 452] on button "Yes" at bounding box center [947, 465] width 46 height 32
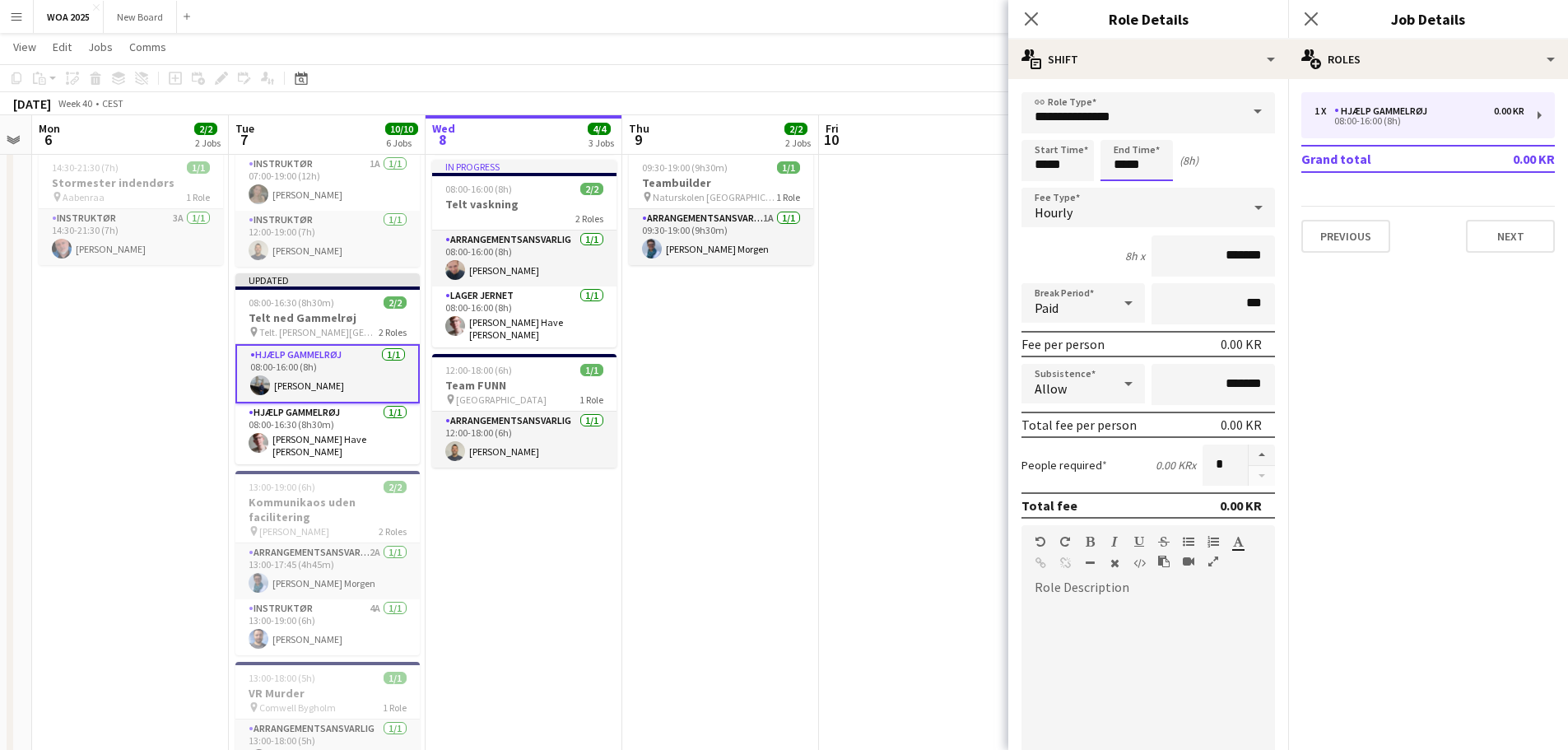
scroll to position [164, 0]
click at [1119, 126] on div at bounding box center [1120, 132] width 33 height 17
click at [1123, 187] on div at bounding box center [1120, 189] width 33 height 17
click at [1153, 186] on div at bounding box center [1153, 189] width 33 height 17
type input "*****"
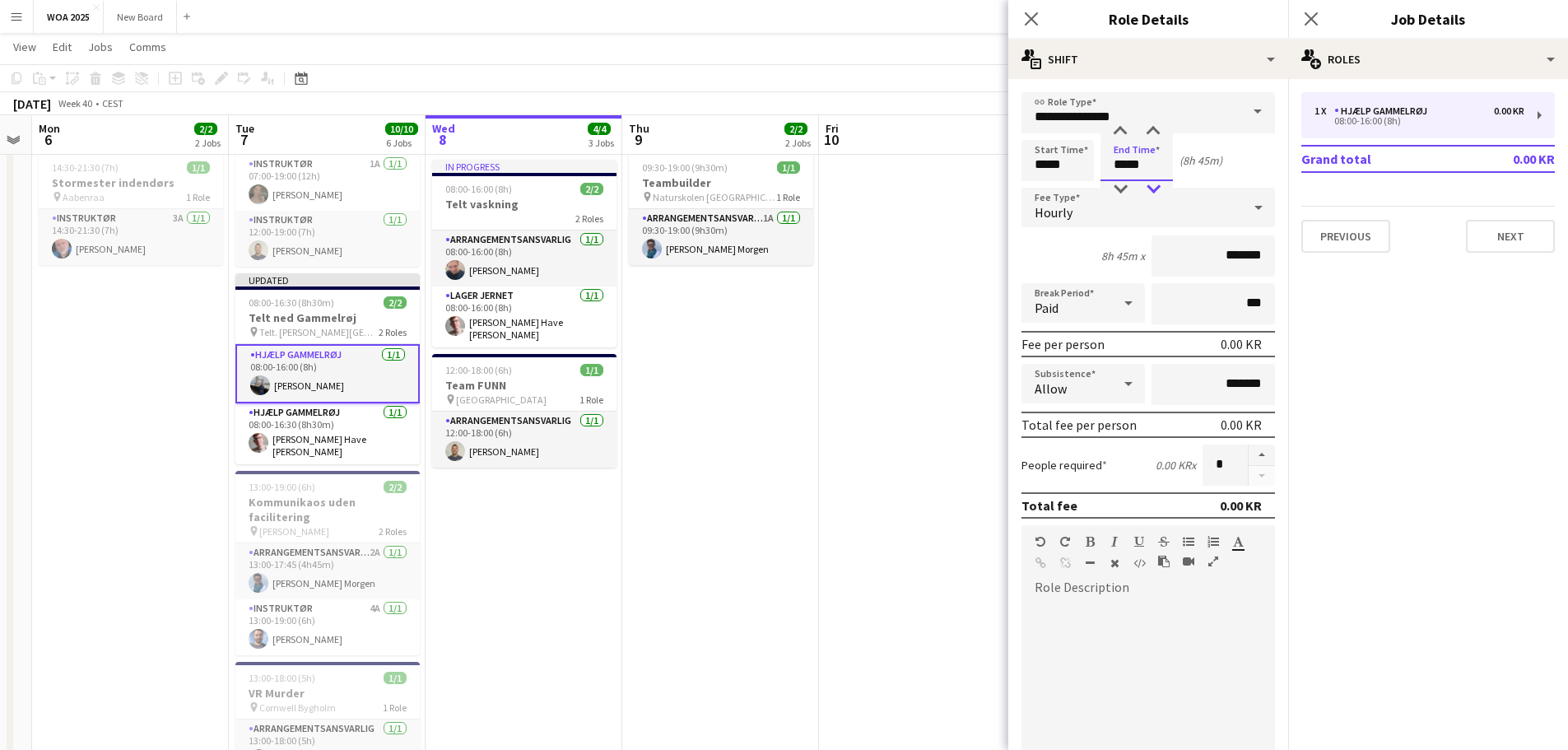
click at [1153, 186] on div at bounding box center [1153, 189] width 33 height 17
click at [1132, 624] on div at bounding box center [1148, 696] width 254 height 198
click at [1487, 243] on button "Next" at bounding box center [1510, 235] width 89 height 32
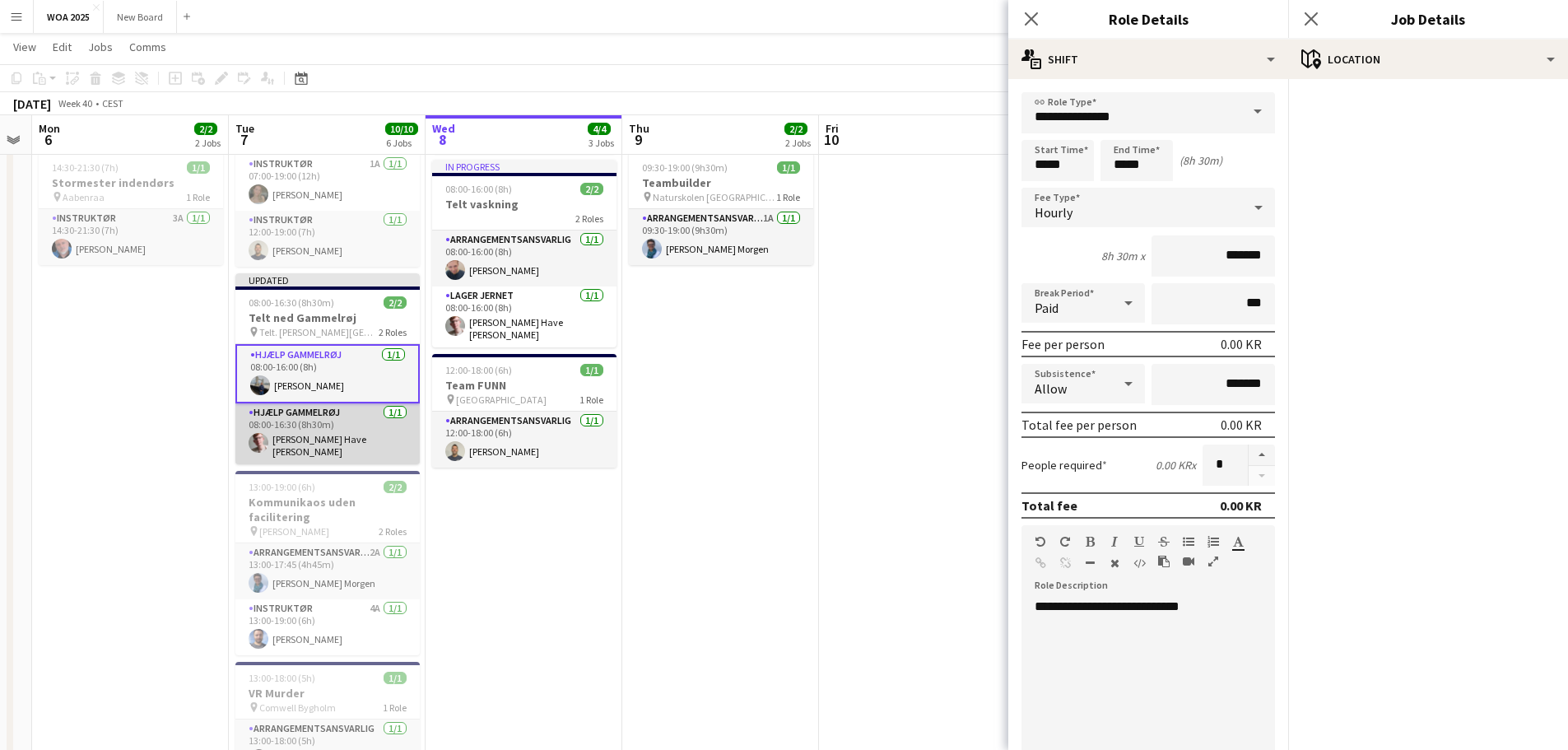
click at [350, 404] on app-card-role "Hjælp Gammelrøj [DATE] 08:00-16:30 (8h30m) [PERSON_NAME] [PERSON_NAME]" at bounding box center [328, 433] width 184 height 61
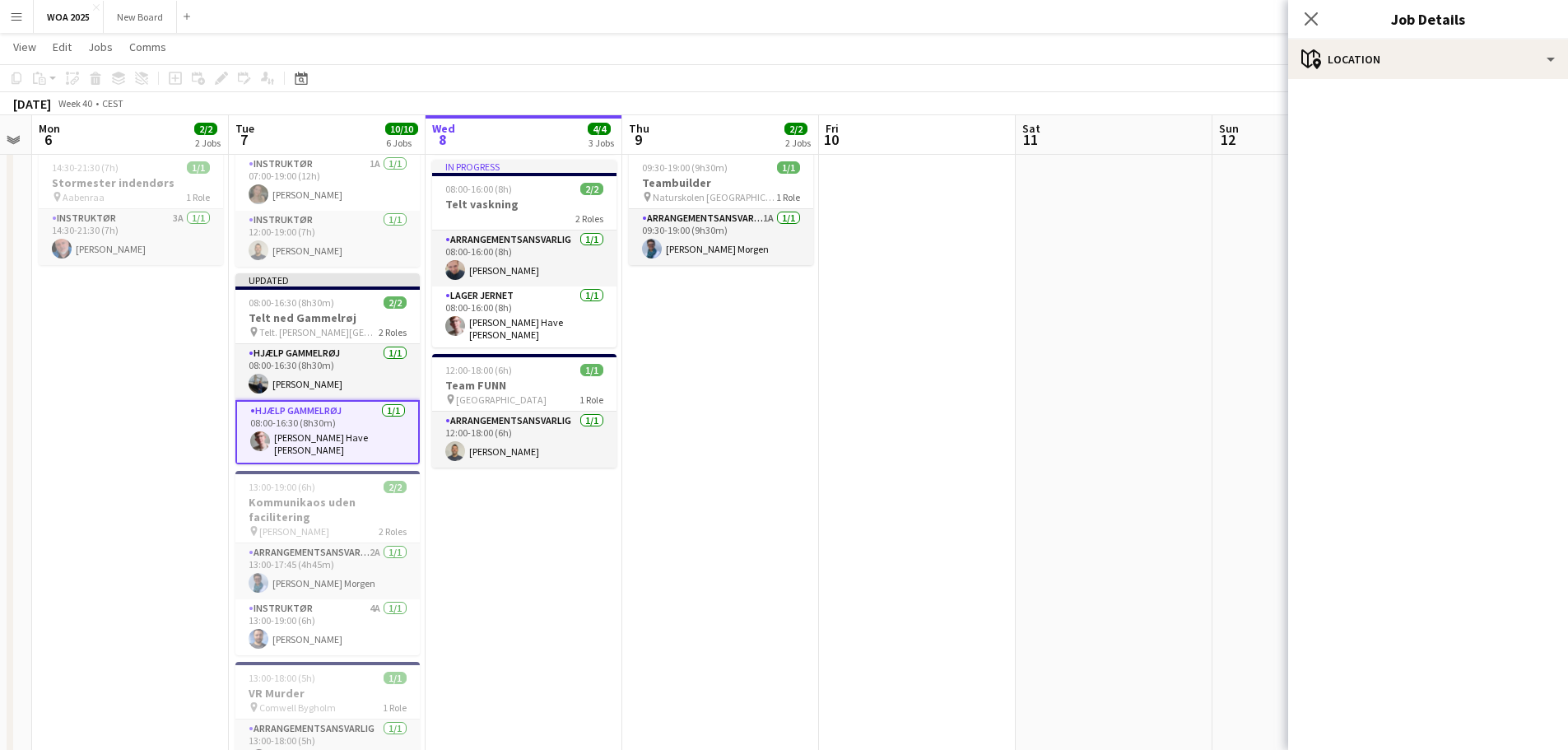
scroll to position [0, 362]
click at [353, 408] on app-card-role "Hjælp Gammelrøj [DATE] 08:00-16:30 (8h30m) [PERSON_NAME] [PERSON_NAME]" at bounding box center [327, 431] width 184 height 64
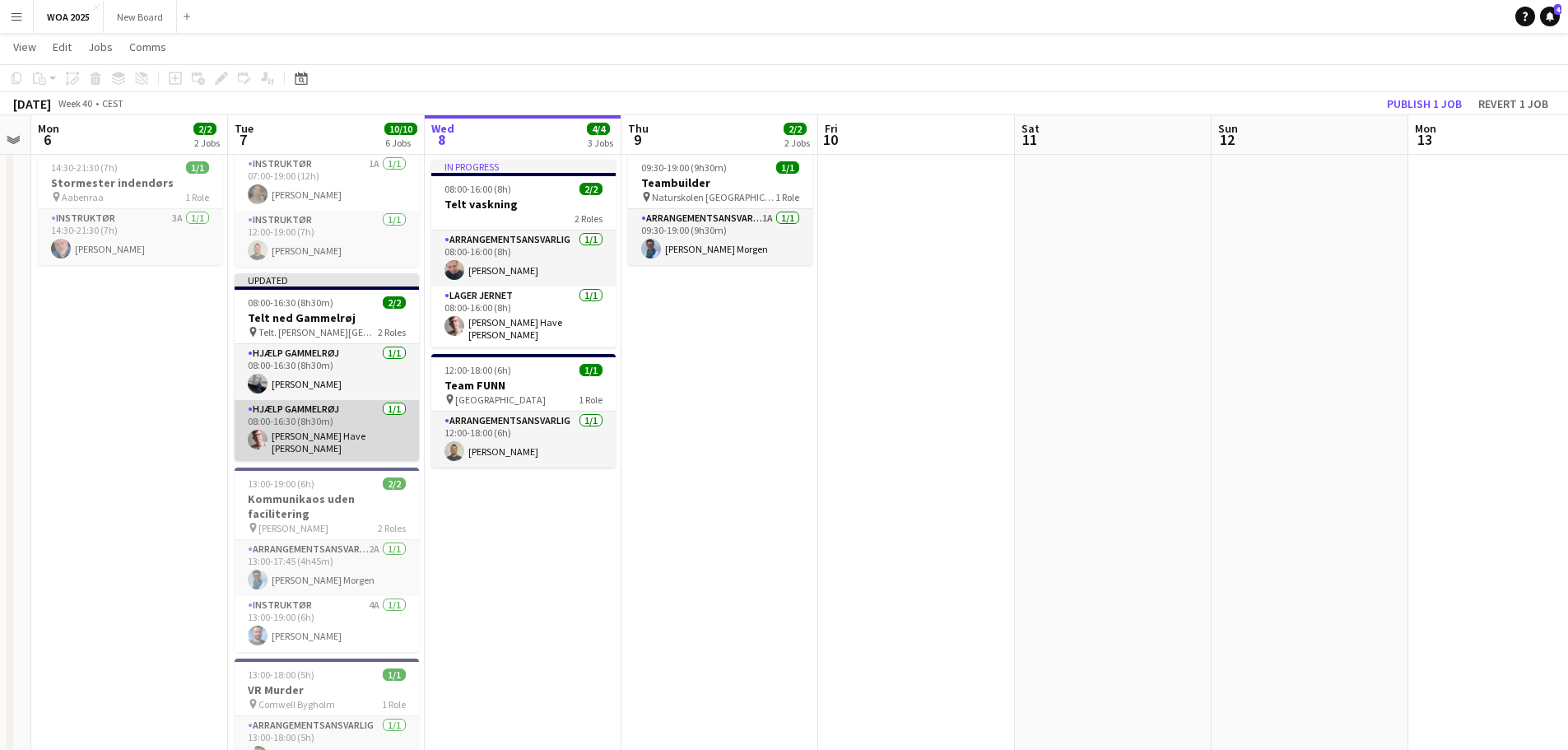
click at [353, 408] on app-card-role "Hjælp Gammelrøj [DATE] 08:00-16:30 (8h30m) [PERSON_NAME] [PERSON_NAME]" at bounding box center [327, 429] width 184 height 61
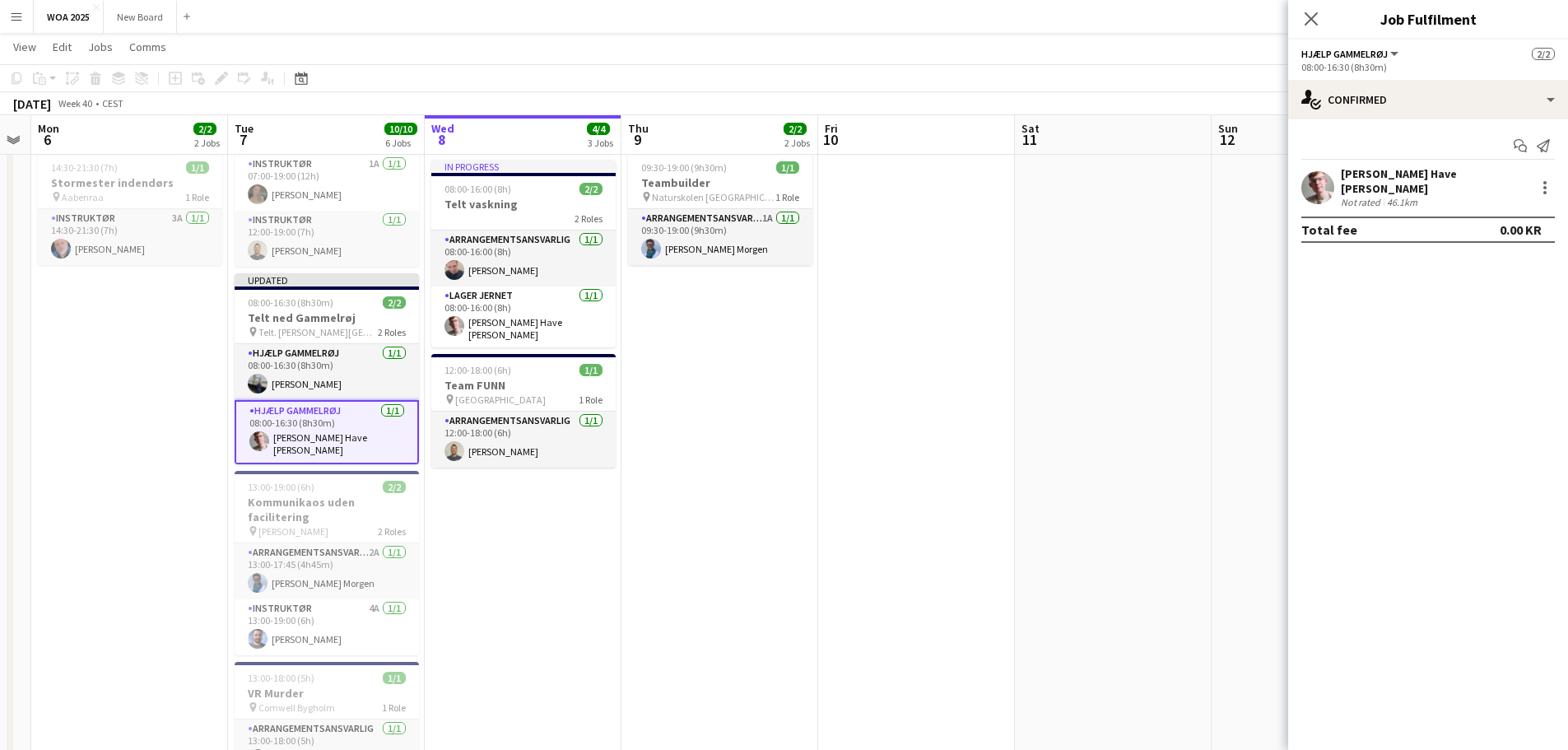
click at [1411, 196] on div "46.1km" at bounding box center [1402, 202] width 37 height 12
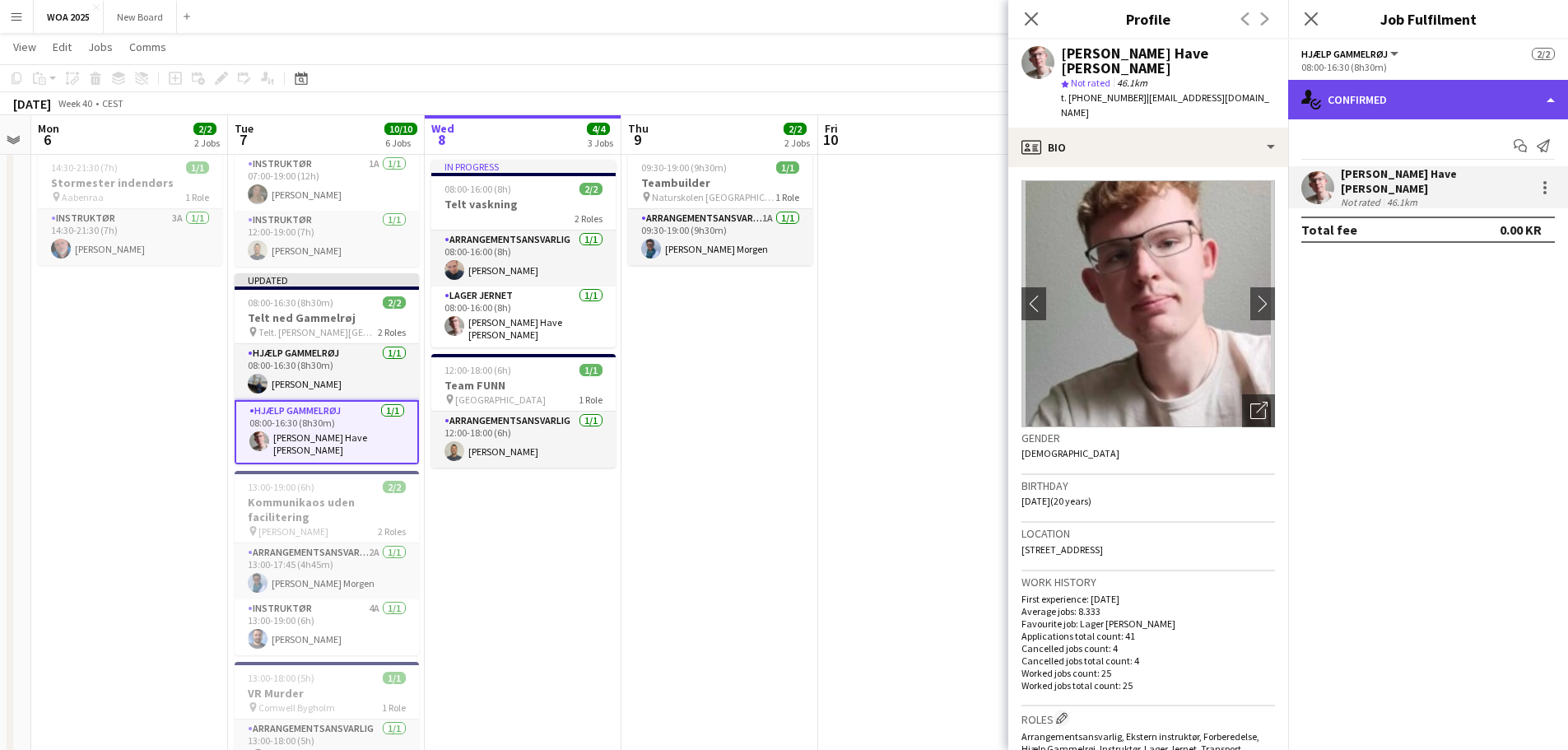
click at [1437, 112] on div "single-neutral-actions-check-2 Confirmed" at bounding box center [1428, 99] width 280 height 40
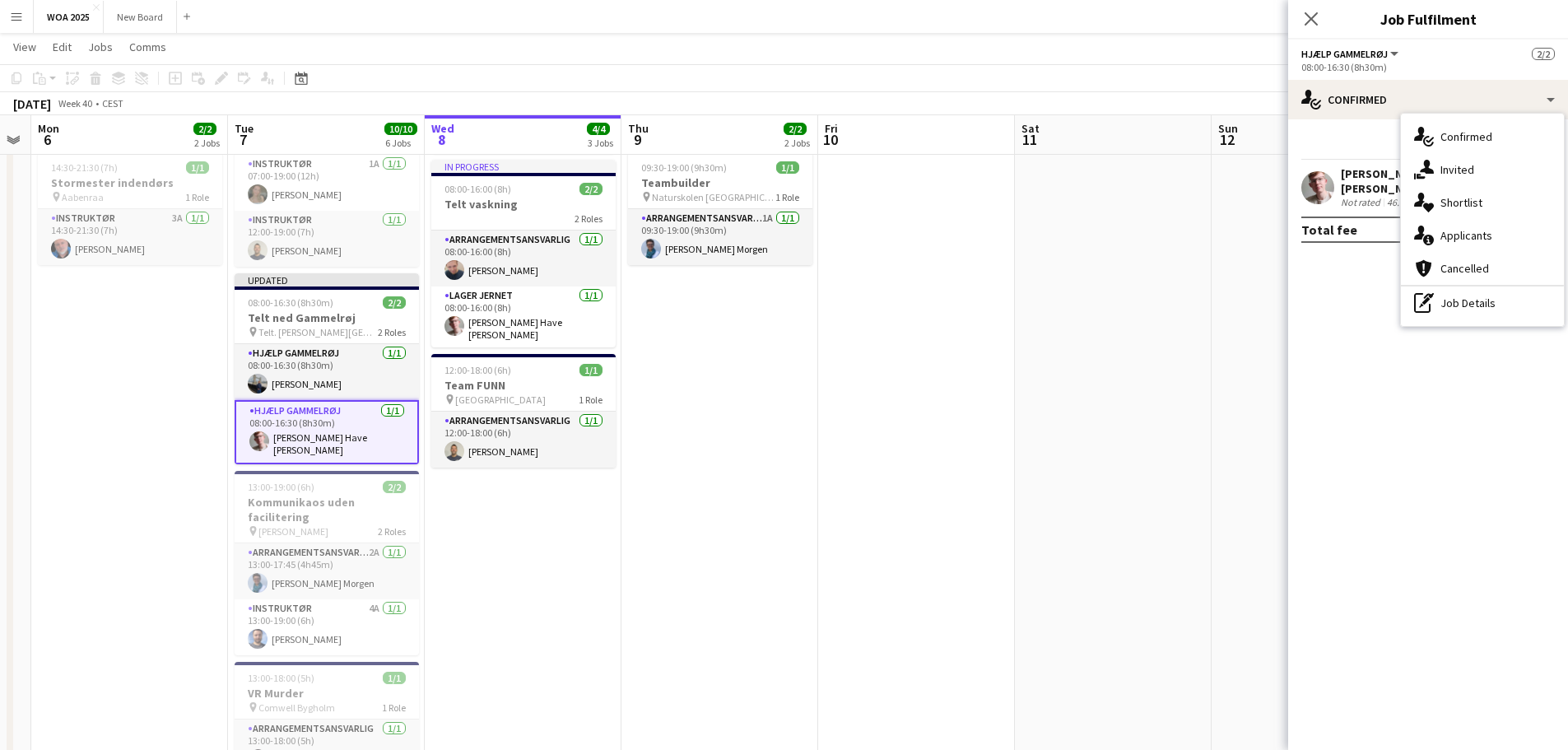
click at [1483, 306] on div "pen-write Job Details" at bounding box center [1483, 302] width 163 height 32
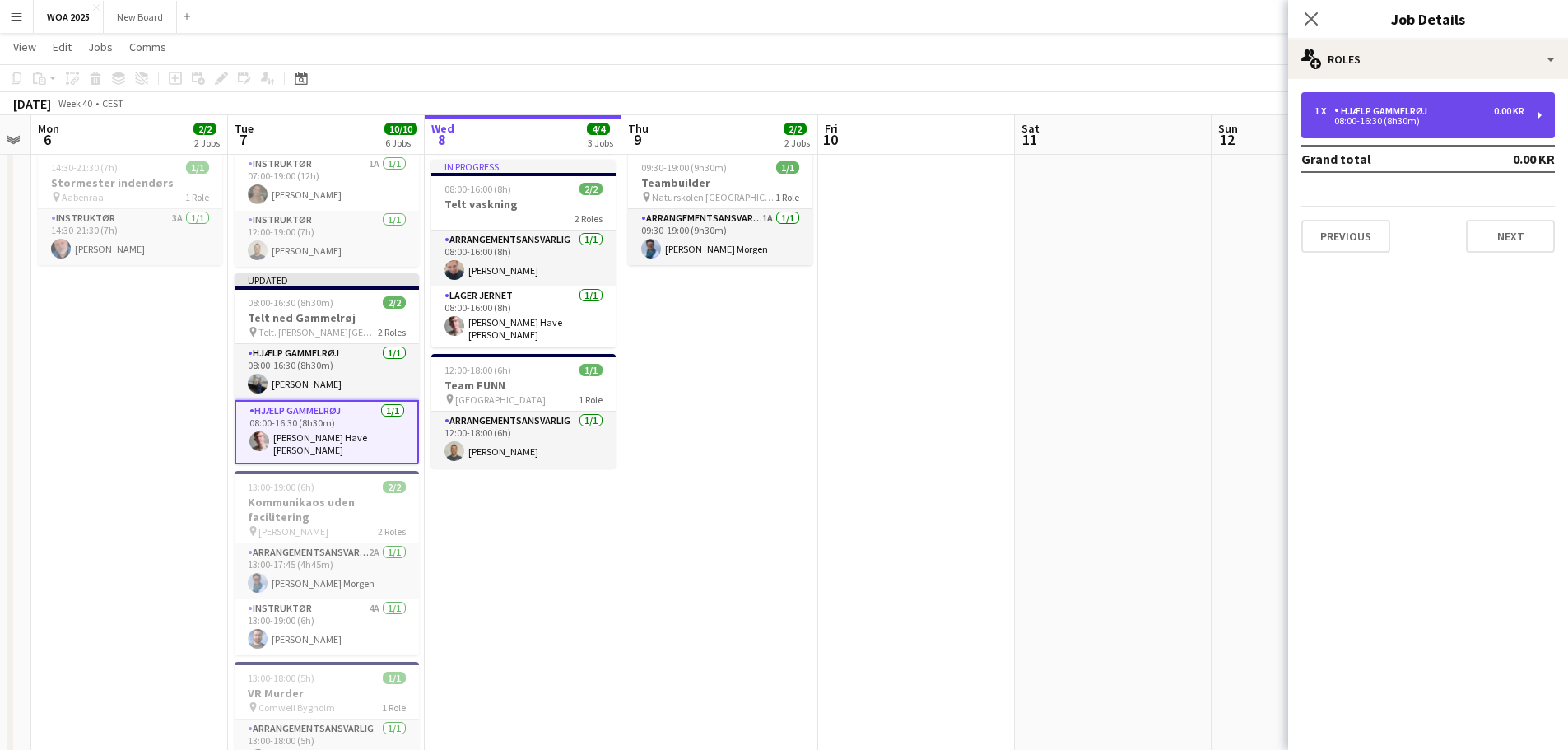
click at [1454, 112] on div "1 x Hjælp Gammelrøj 0.00 KR" at bounding box center [1420, 111] width 210 height 11
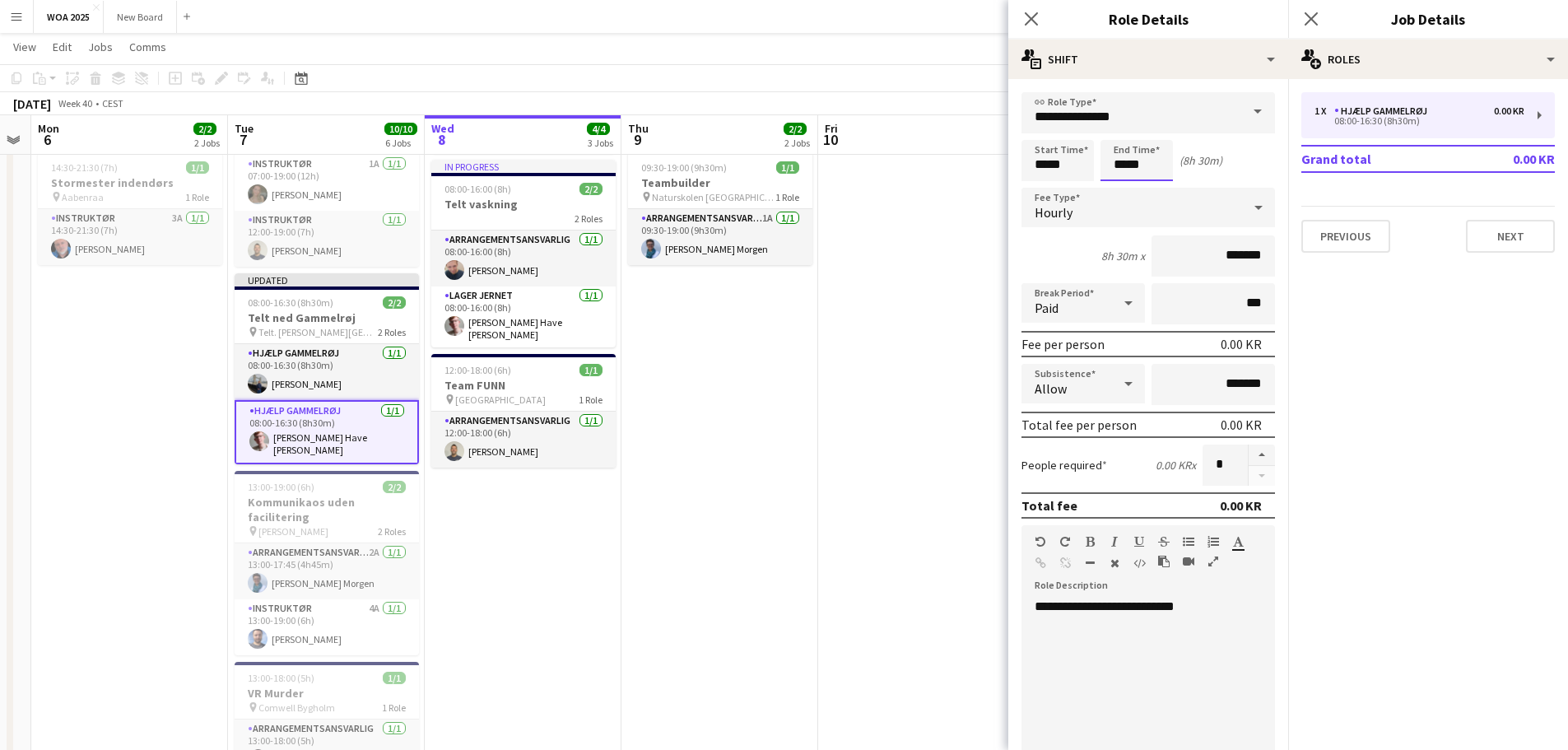
scroll to position [0, 0]
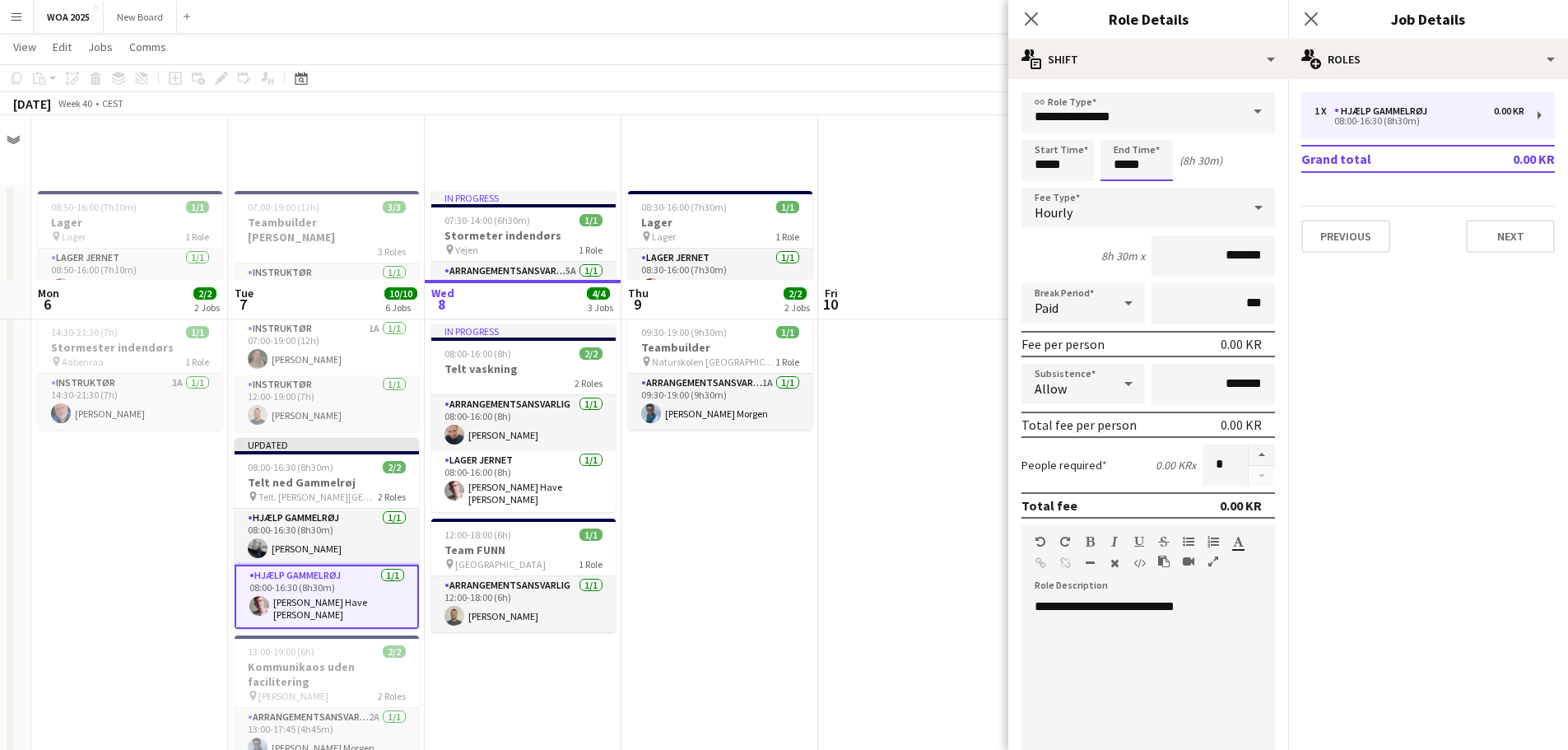
click at [1148, 165] on body "Menu Boards Boards Boards All jobs Status Workforce Workforce My Workforce Recr…" at bounding box center [784, 598] width 1568 height 1197
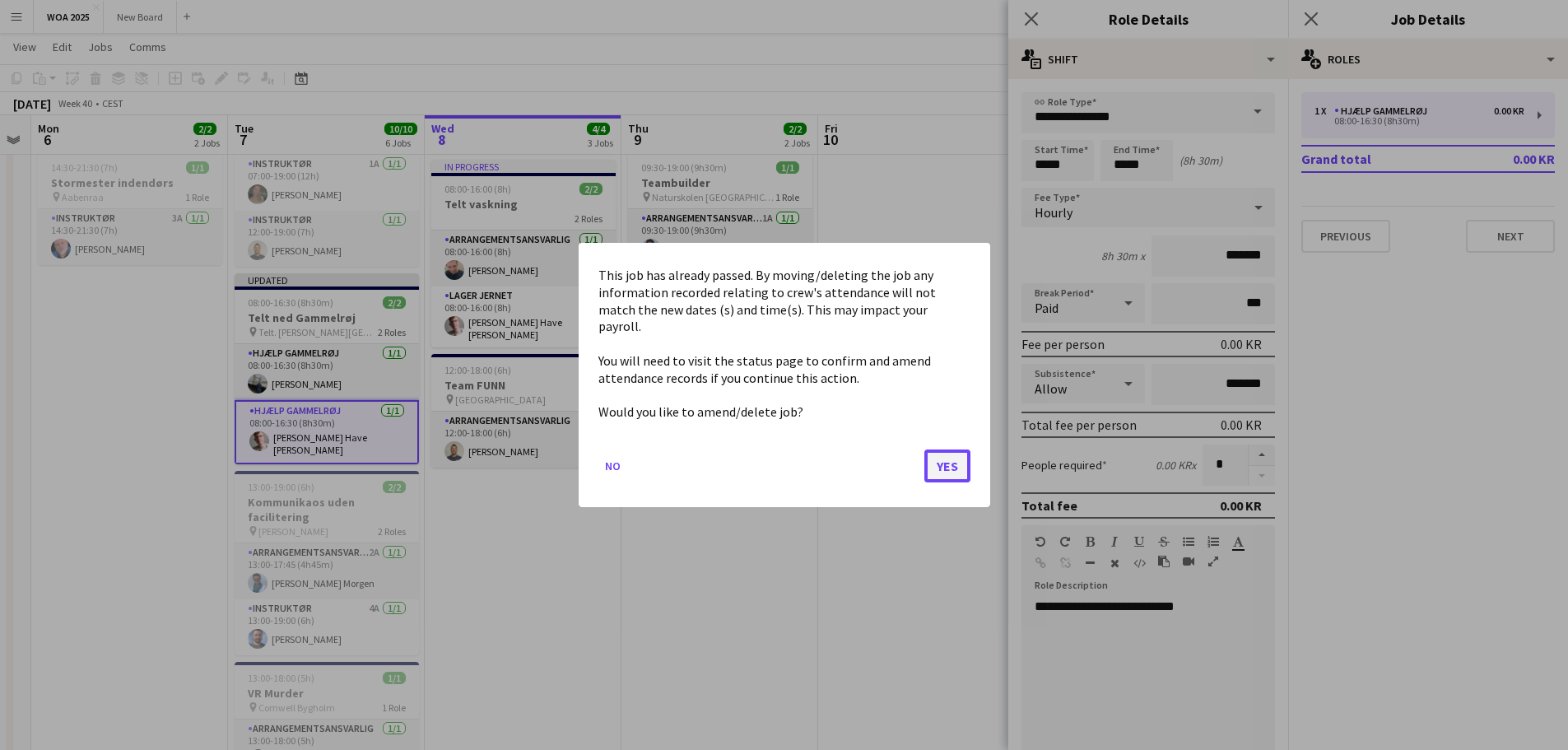
drag, startPoint x: 942, startPoint y: 451, endPoint x: 1167, endPoint y: 236, distance: 311.2
click at [943, 451] on button "Yes" at bounding box center [947, 465] width 46 height 32
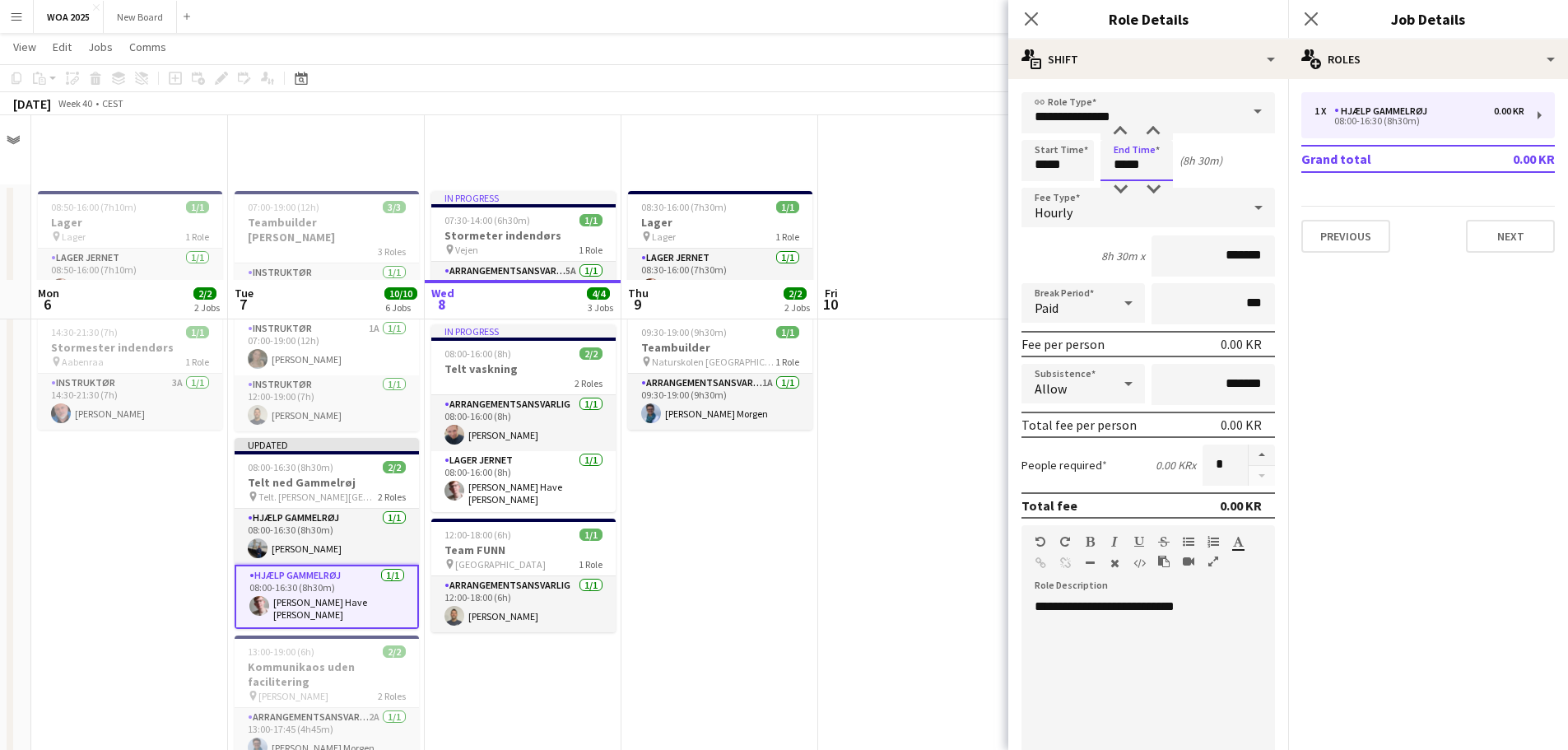
scroll to position [164, 0]
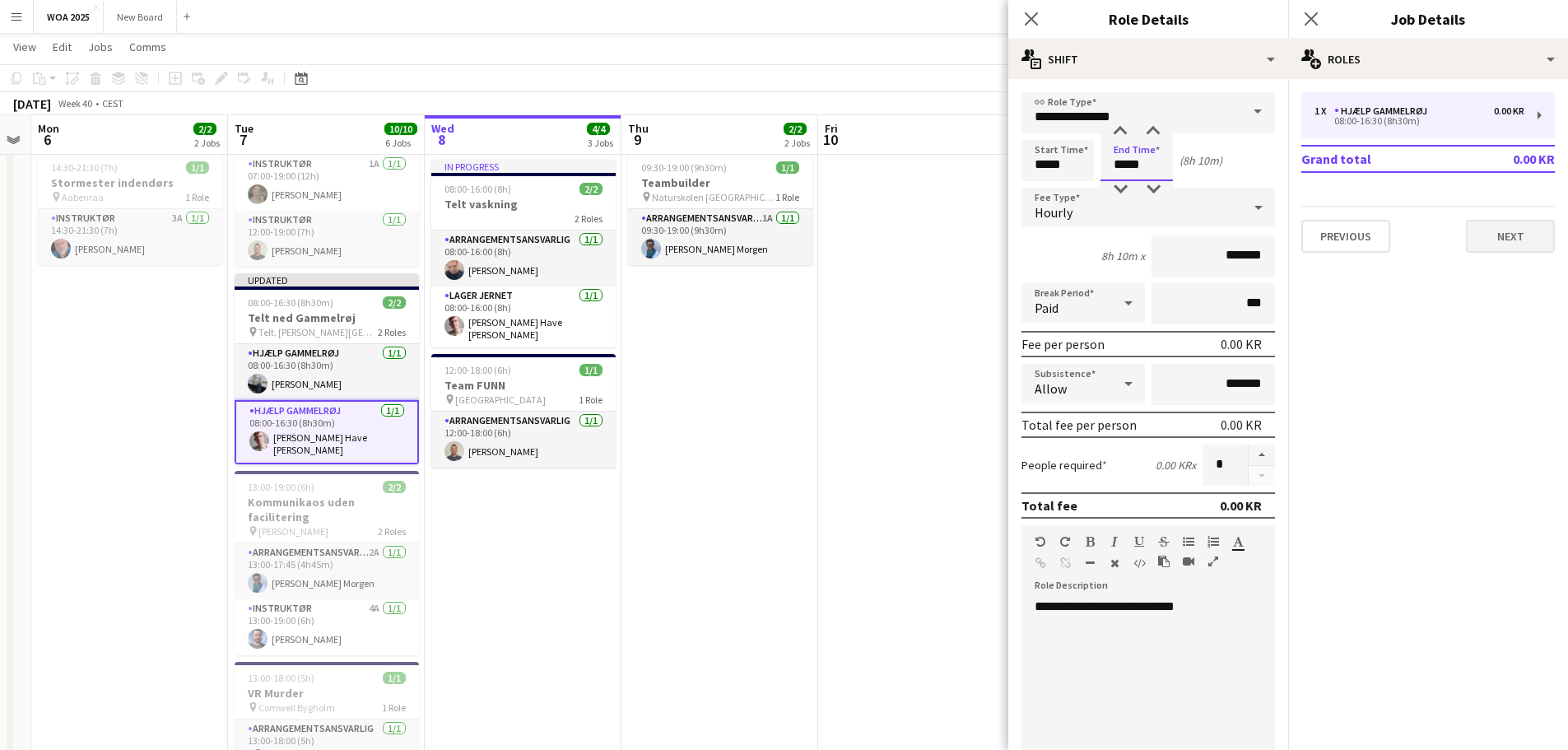
type input "*****"
click at [1522, 228] on button "Next" at bounding box center [1510, 235] width 89 height 32
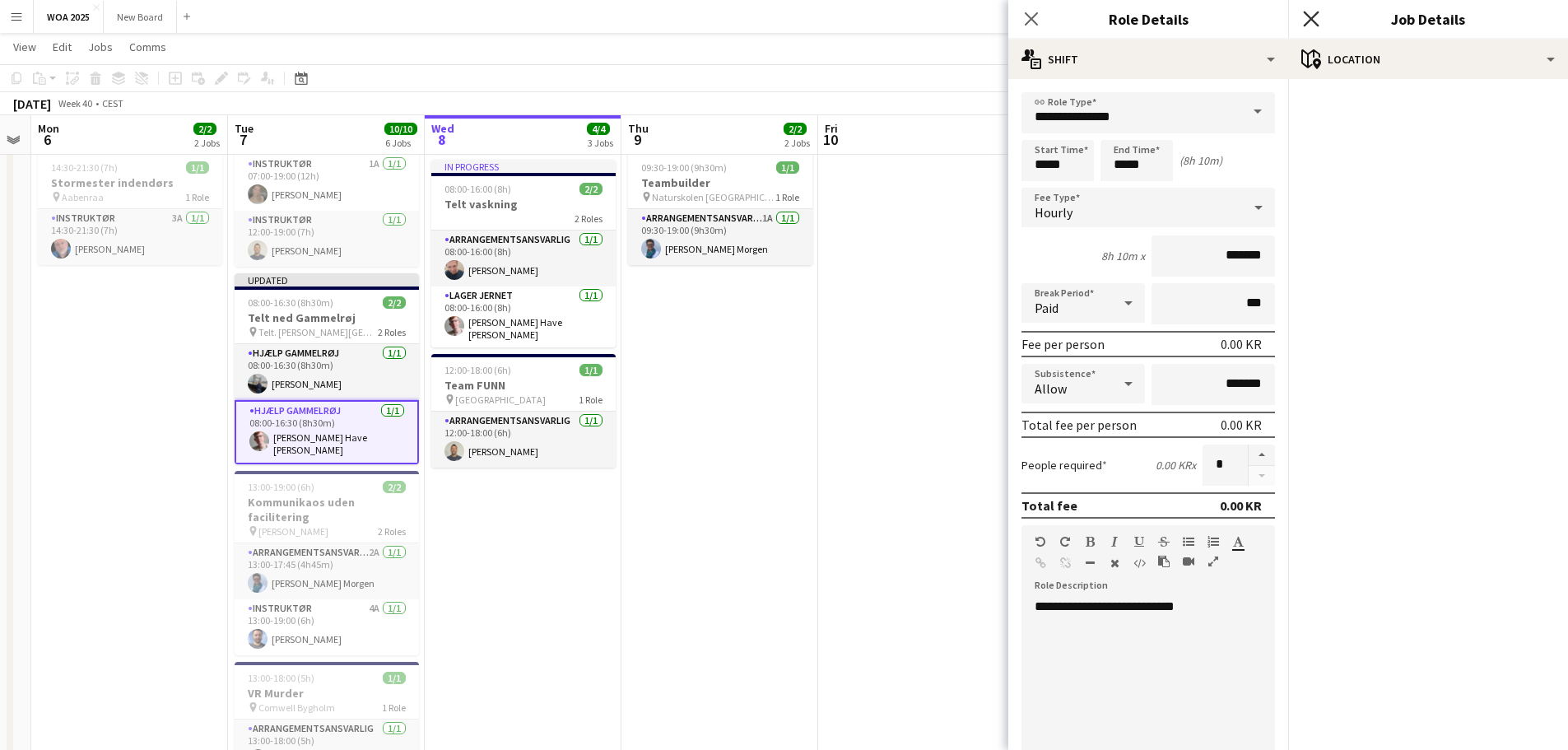
click at [1311, 17] on icon "Close pop-in" at bounding box center [1311, 18] width 16 height 16
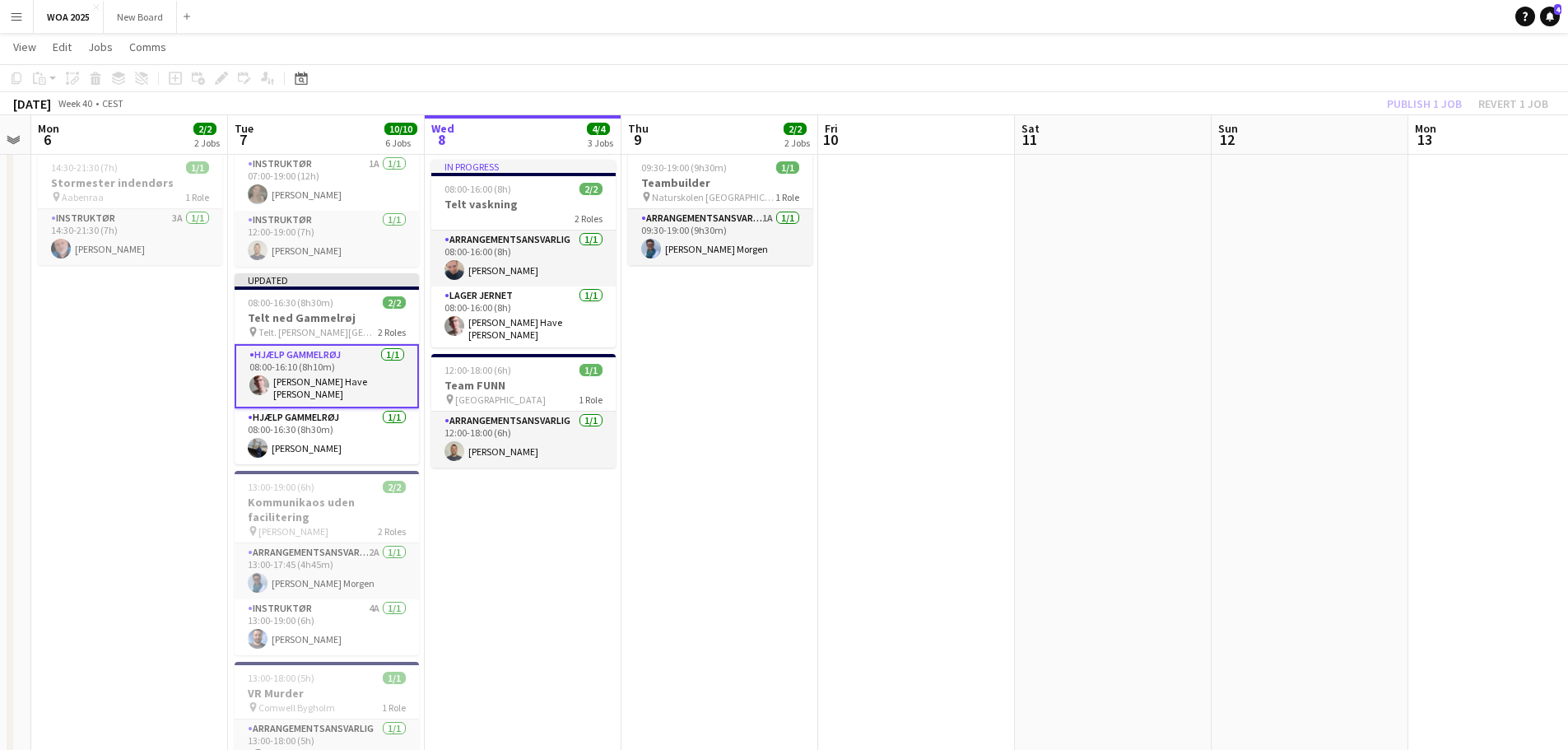
click at [1423, 97] on div "Publish 1 job Revert 1 job" at bounding box center [1468, 104] width 201 height 21
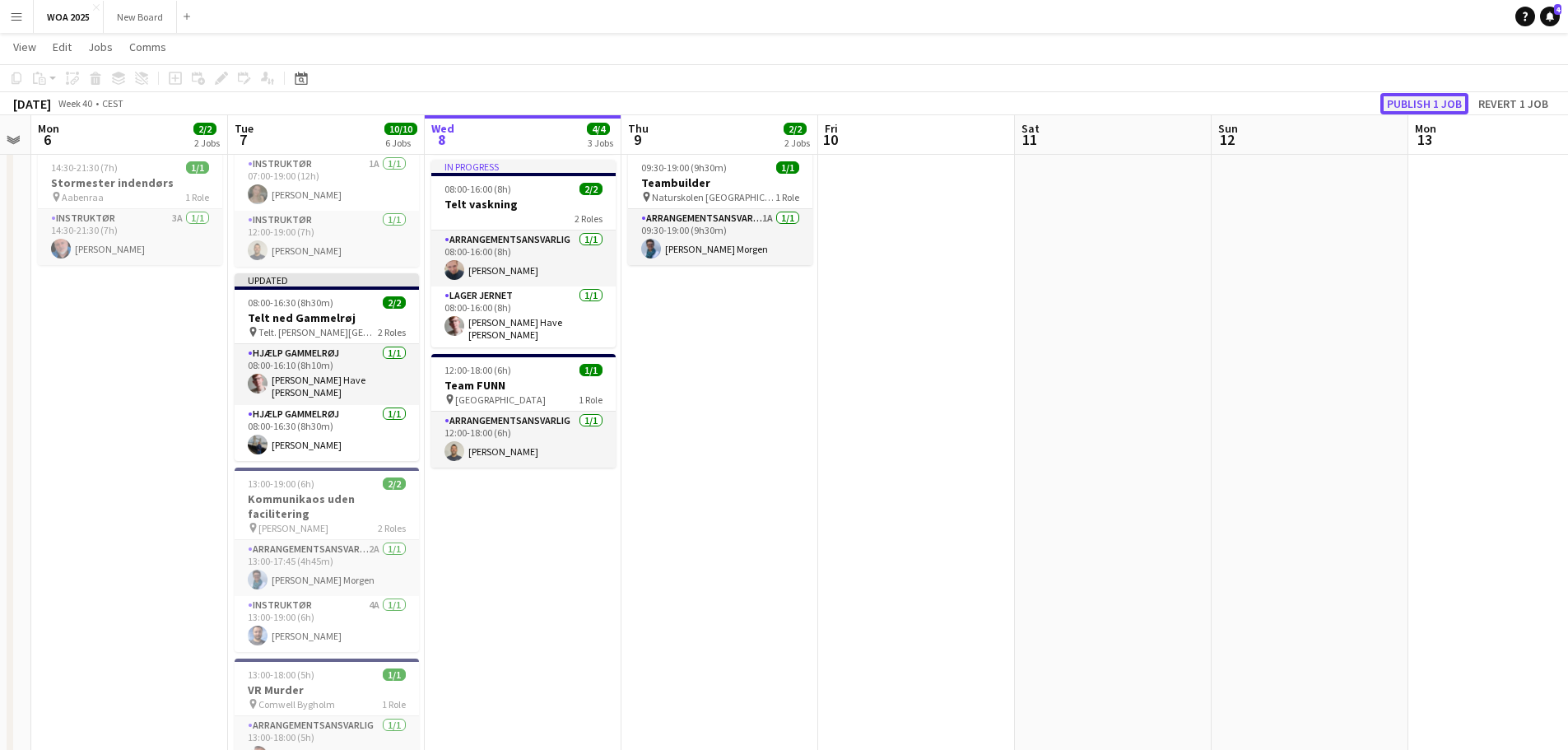
click at [1425, 100] on button "Publish 1 job" at bounding box center [1425, 104] width 88 height 21
